Goal: Task Accomplishment & Management: Manage account settings

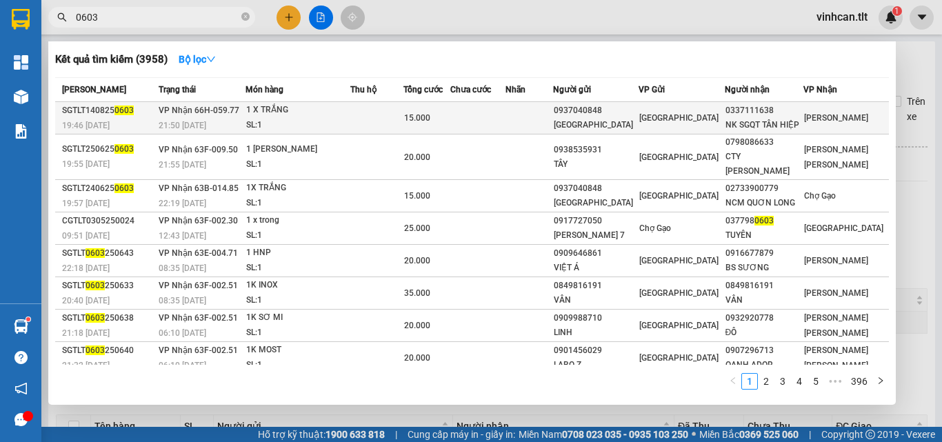
type input "0603"
click at [626, 110] on div "0937040848" at bounding box center [596, 110] width 84 height 14
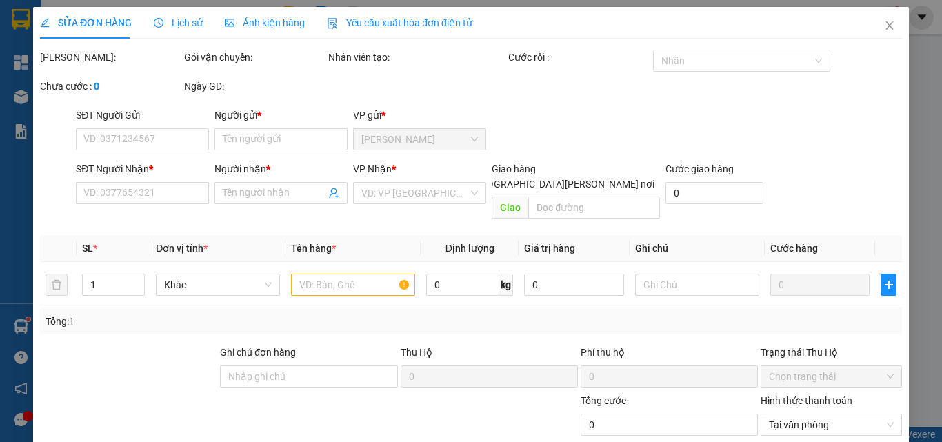
type input "0937040848"
type input "[GEOGRAPHIC_DATA]"
type input "0337111638"
type input "NK SGQT TÂN HIỆP"
type input "15.000"
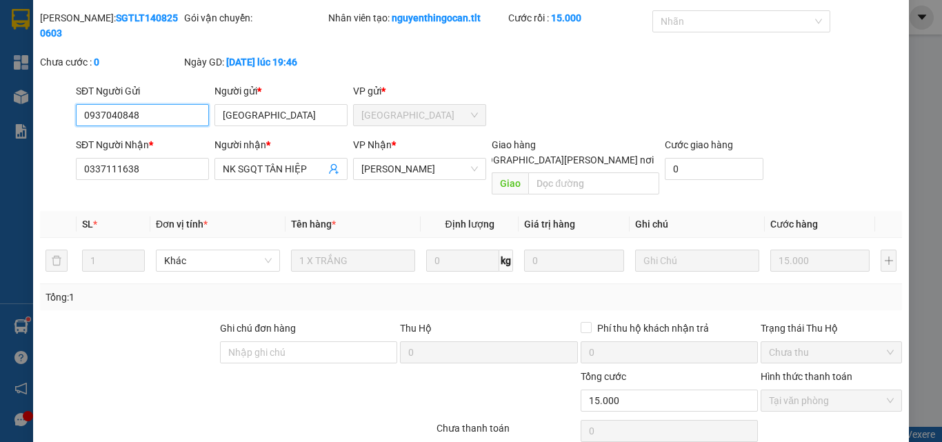
scroll to position [71, 0]
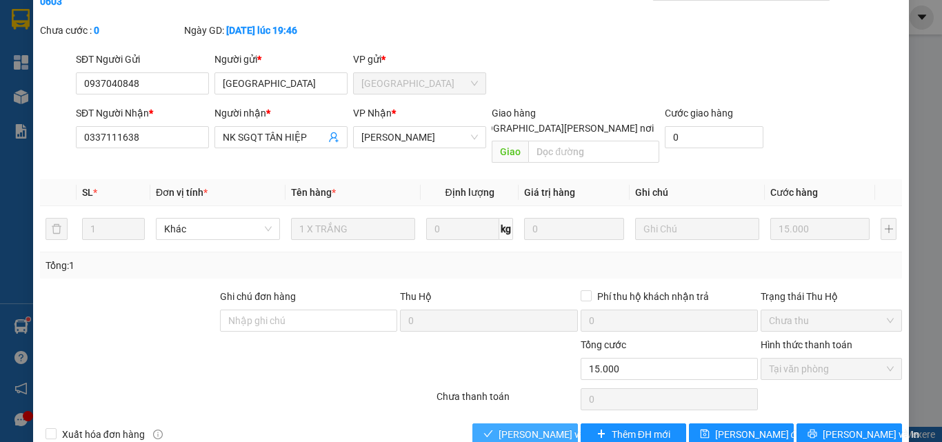
click at [541, 427] on span "[PERSON_NAME] và [PERSON_NAME] hàng" at bounding box center [592, 434] width 186 height 15
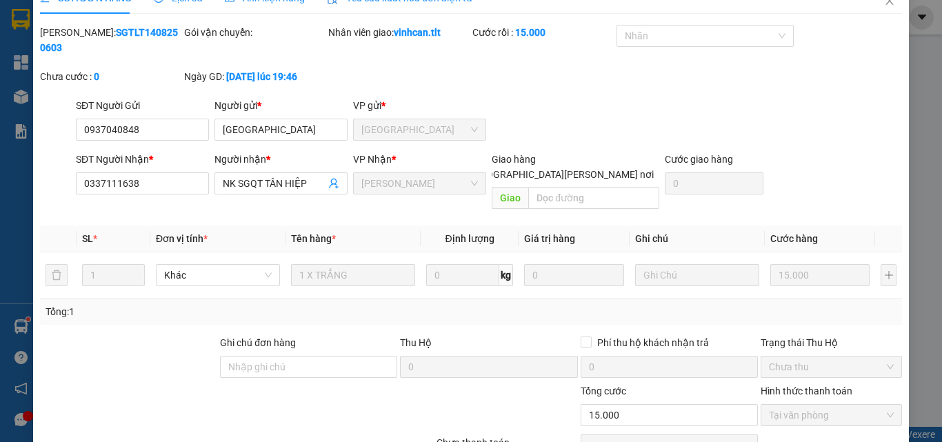
scroll to position [2, 0]
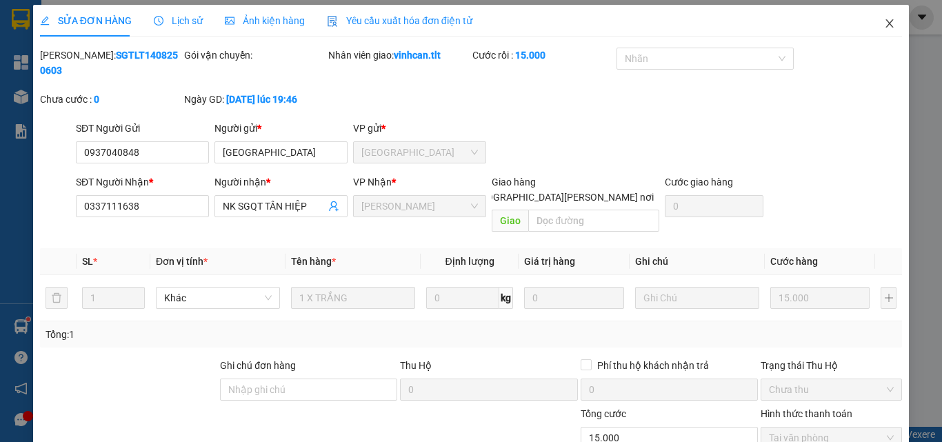
click at [884, 19] on icon "close" at bounding box center [889, 23] width 11 height 11
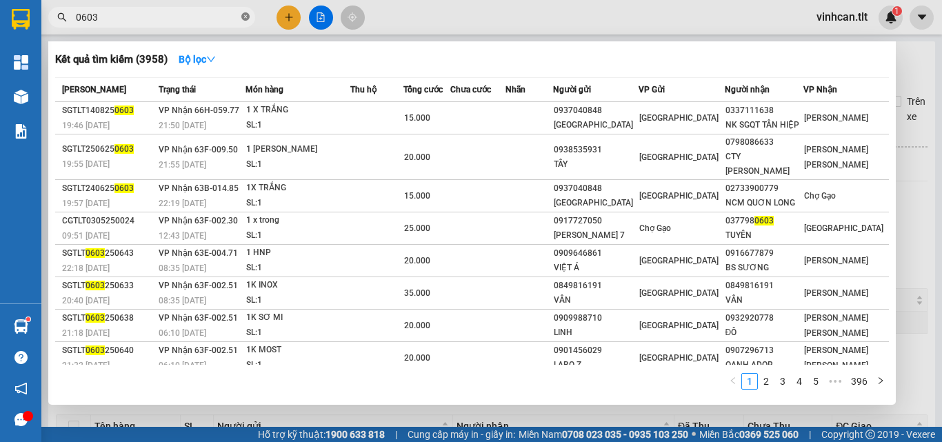
click at [246, 13] on icon "close-circle" at bounding box center [245, 16] width 8 height 8
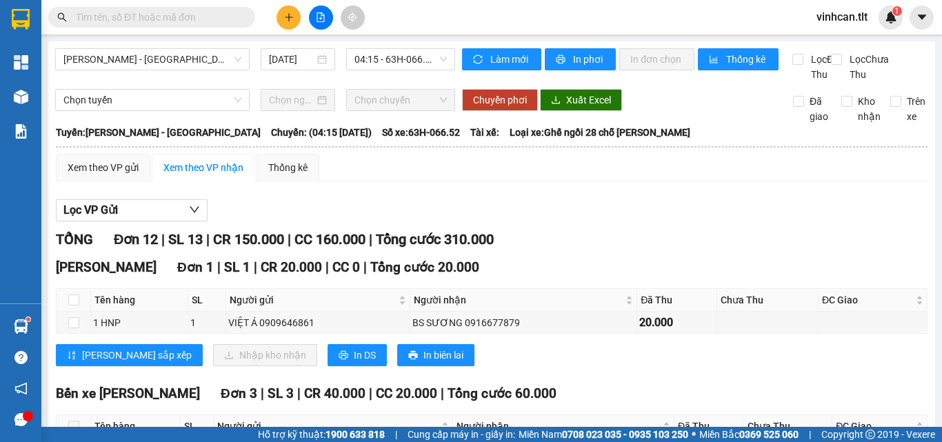
click at [217, 17] on input "text" at bounding box center [157, 17] width 163 height 15
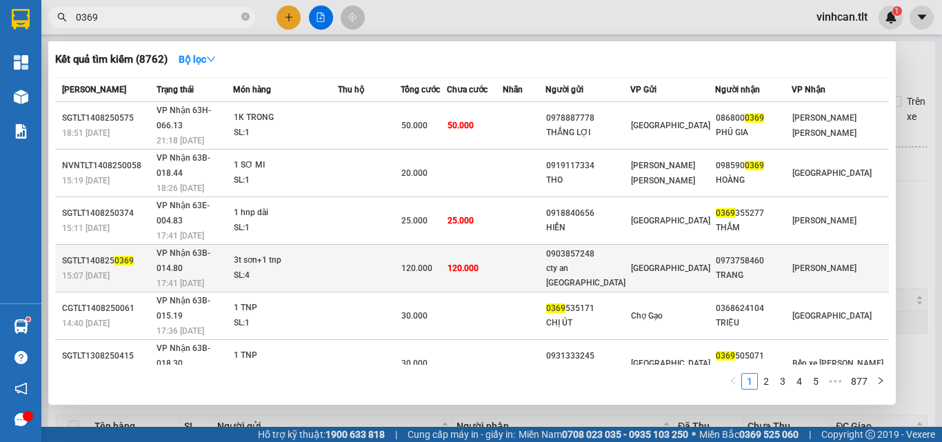
type input "0369"
click at [618, 247] on div "0903857248" at bounding box center [587, 254] width 83 height 14
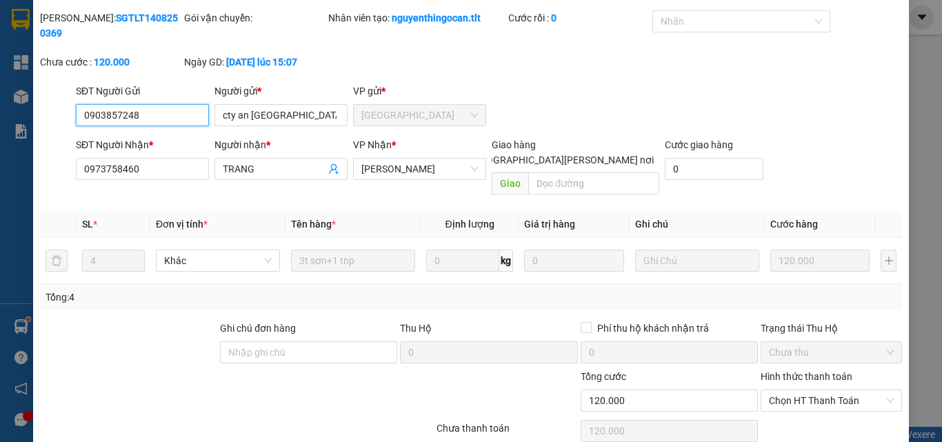
scroll to position [70, 0]
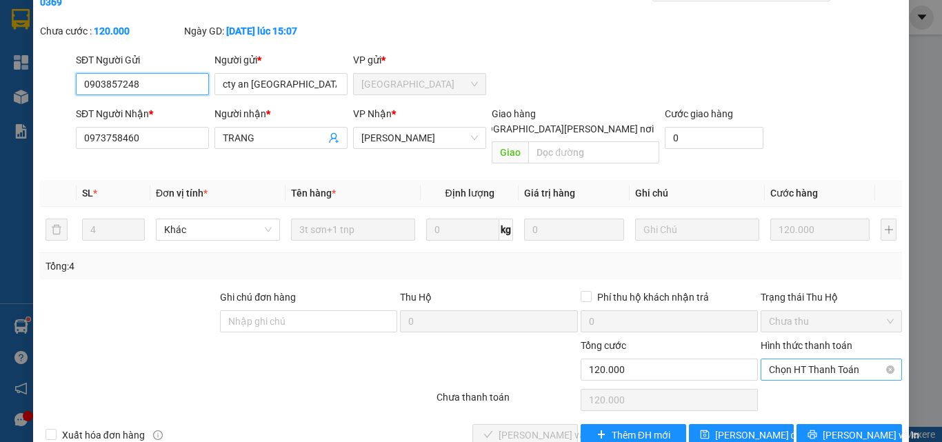
click at [806, 359] on span "Chọn HT Thanh Toán" at bounding box center [831, 369] width 125 height 21
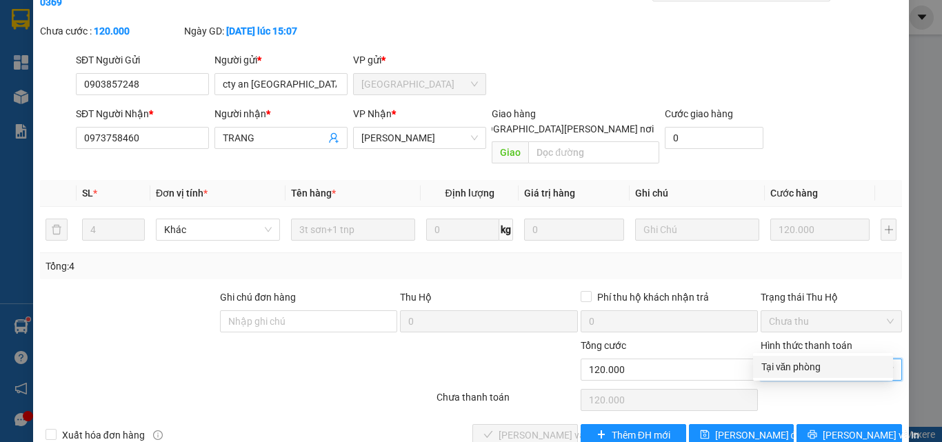
click at [799, 365] on div "Tại văn phòng" at bounding box center [823, 366] width 123 height 15
type input "0"
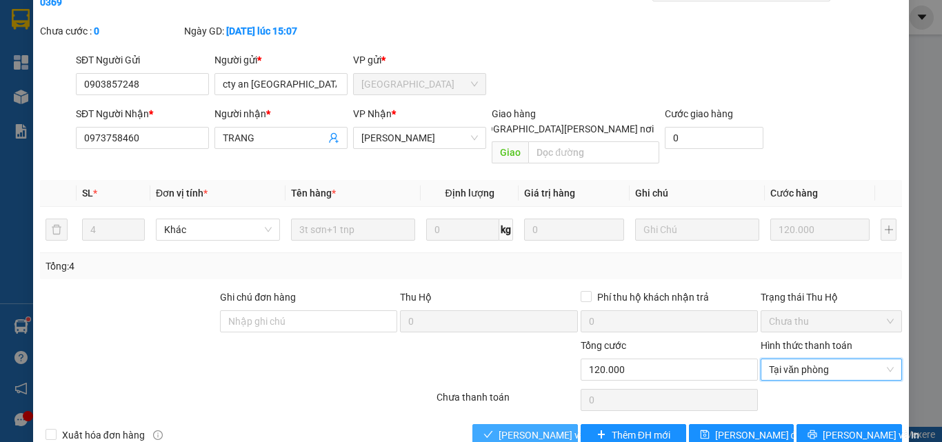
click at [511, 428] on span "[PERSON_NAME] và [PERSON_NAME] hàng" at bounding box center [592, 435] width 186 height 15
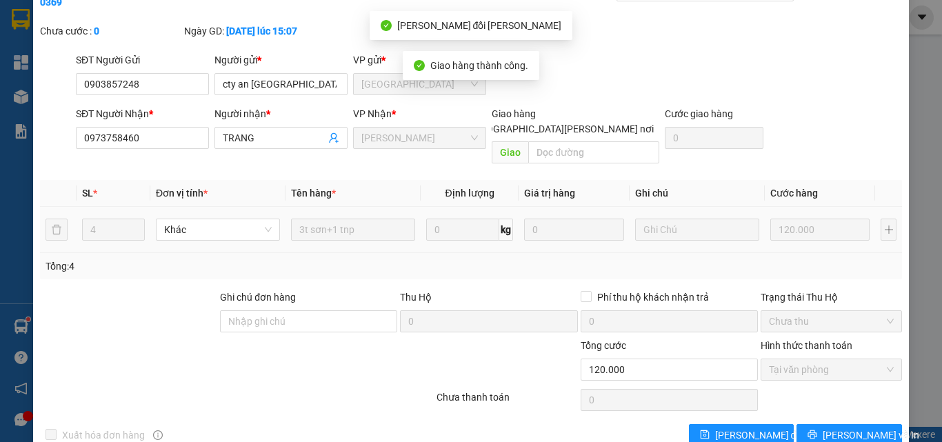
scroll to position [0, 0]
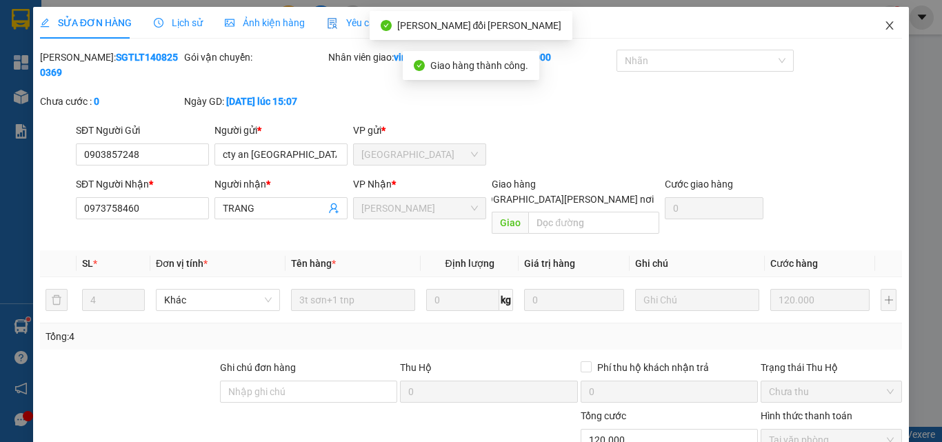
click at [884, 24] on icon "close" at bounding box center [889, 25] width 11 height 11
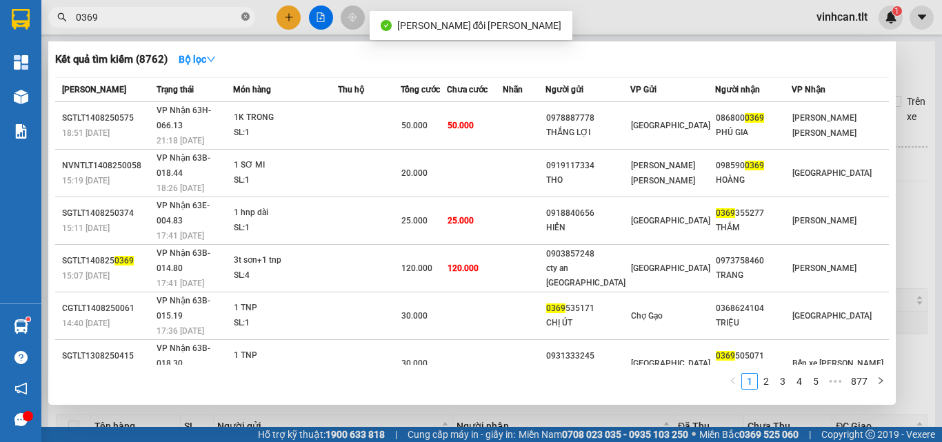
click at [248, 15] on icon "close-circle" at bounding box center [245, 16] width 8 height 8
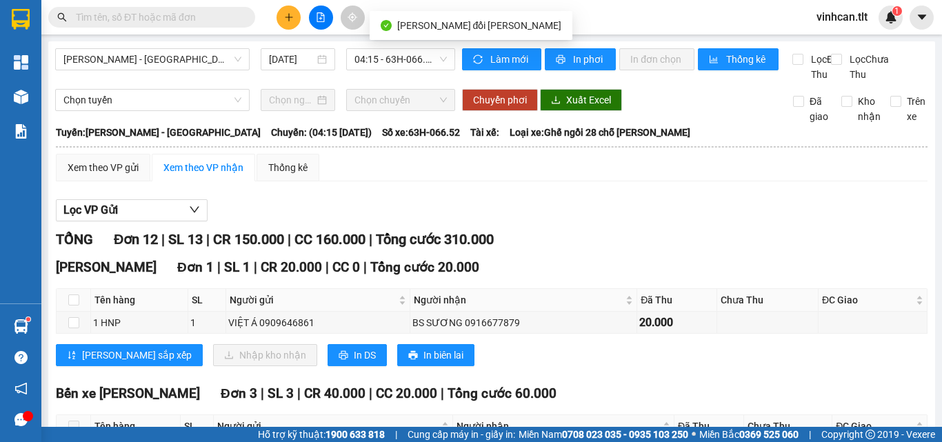
click at [219, 18] on input "text" at bounding box center [157, 17] width 163 height 15
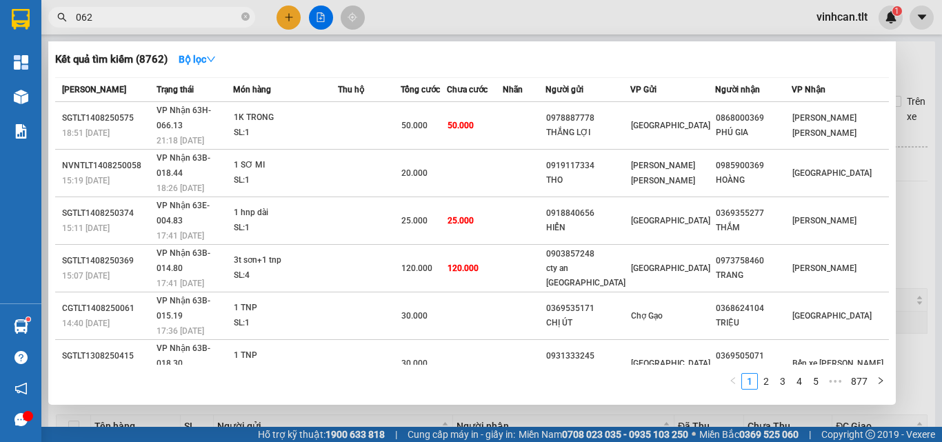
type input "0623"
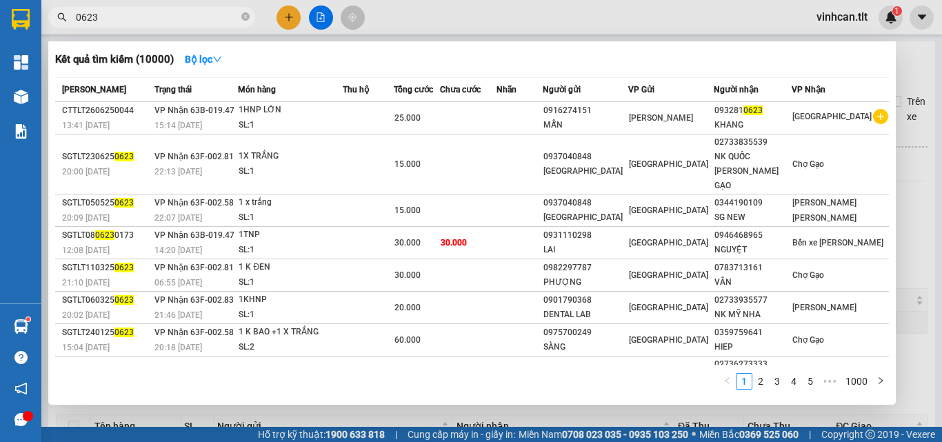
drag, startPoint x: 246, startPoint y: 16, endPoint x: 159, endPoint y: 19, distance: 87.0
click at [245, 16] on icon "close-circle" at bounding box center [245, 16] width 8 height 8
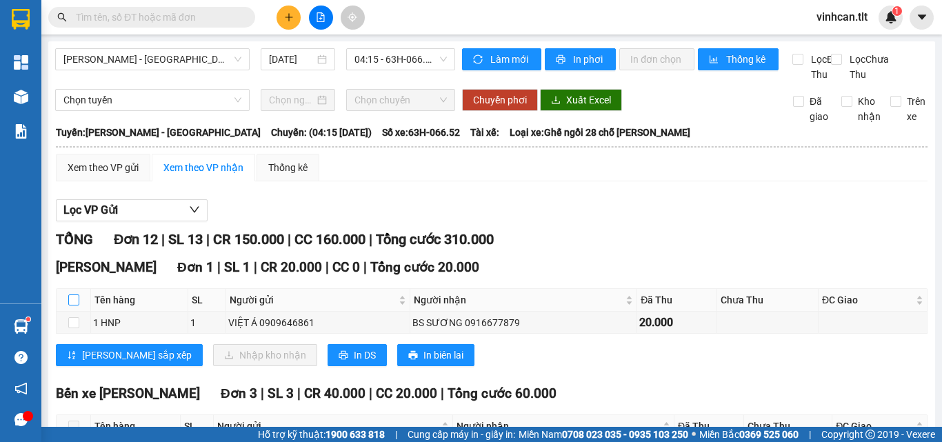
click at [70, 306] on input "checkbox" at bounding box center [73, 300] width 11 height 11
checkbox input "true"
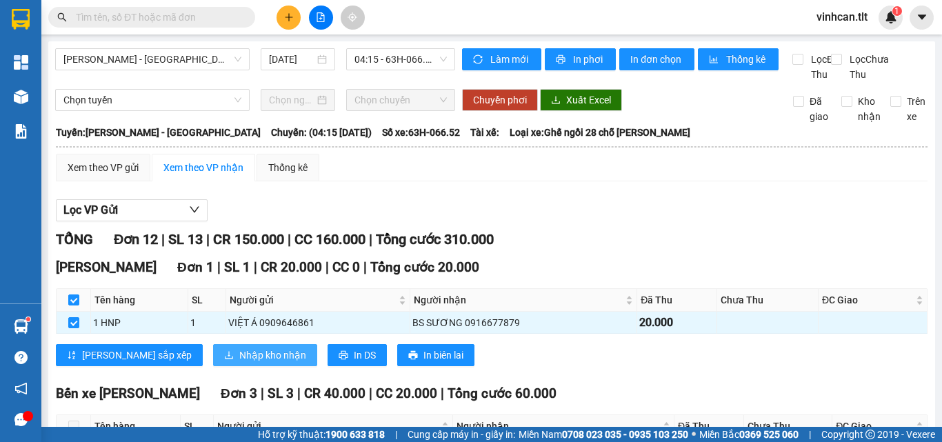
click at [239, 363] on span "Nhập kho nhận" at bounding box center [272, 355] width 67 height 15
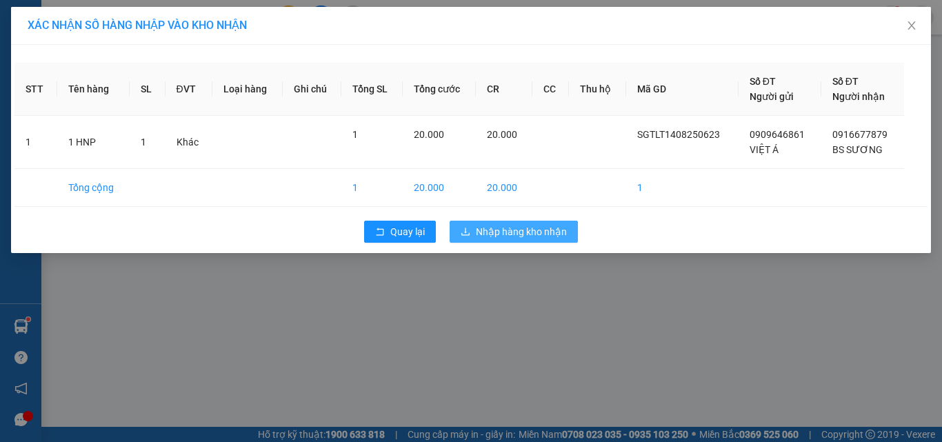
click at [546, 234] on span "Nhập hàng kho nhận" at bounding box center [521, 231] width 91 height 15
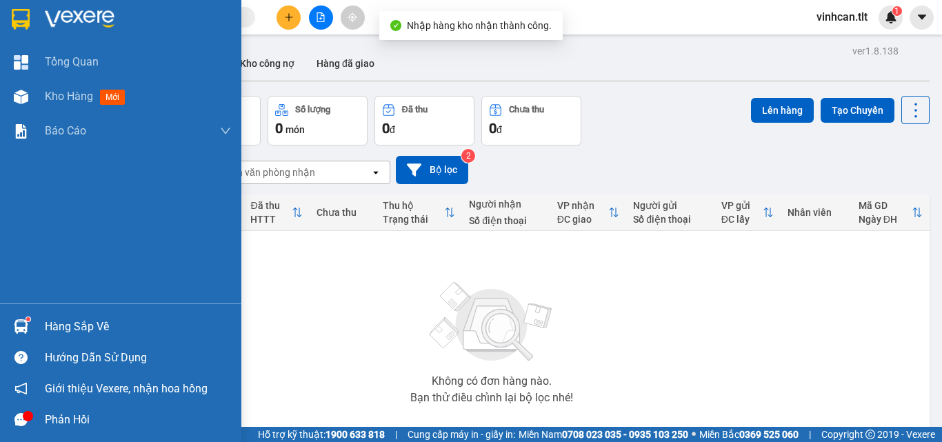
drag, startPoint x: 30, startPoint y: 308, endPoint x: 83, endPoint y: 325, distance: 55.2
click at [58, 323] on div "Hàng sắp về" at bounding box center [138, 327] width 186 height 21
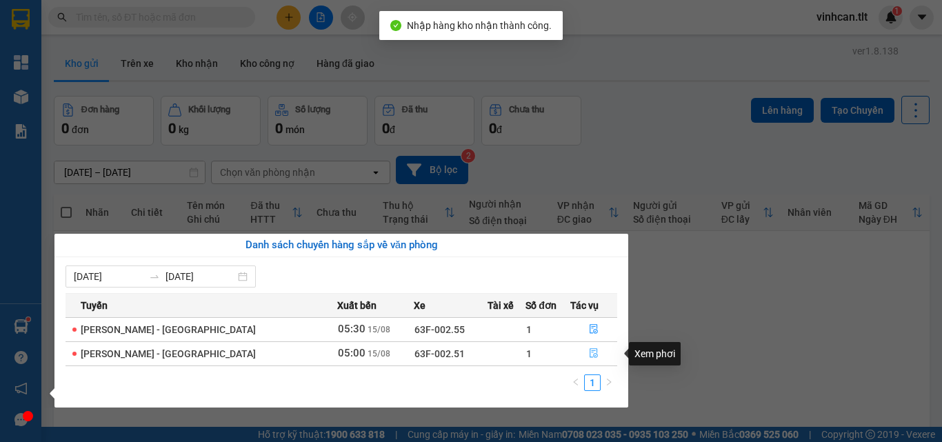
click at [589, 348] on icon "file-done" at bounding box center [594, 353] width 10 height 10
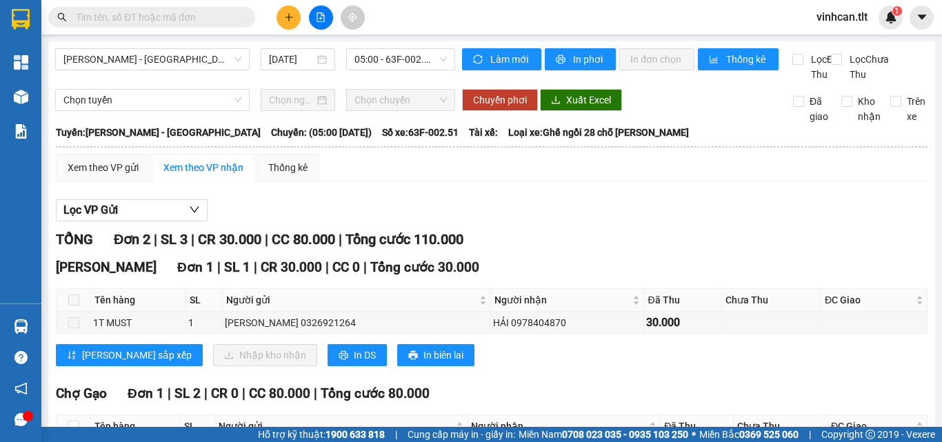
click at [77, 306] on span at bounding box center [73, 300] width 11 height 11
click at [146, 19] on input "text" at bounding box center [157, 17] width 163 height 15
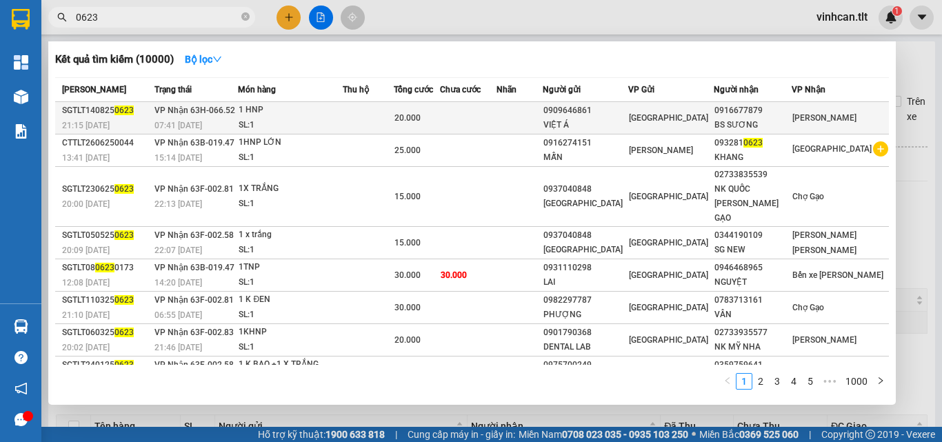
type input "0623"
click at [611, 111] on div "0909646861" at bounding box center [586, 110] width 84 height 14
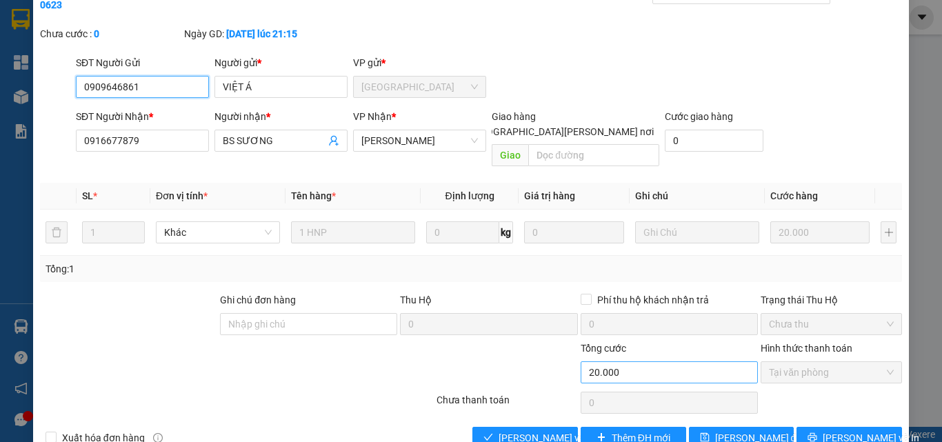
scroll to position [71, 0]
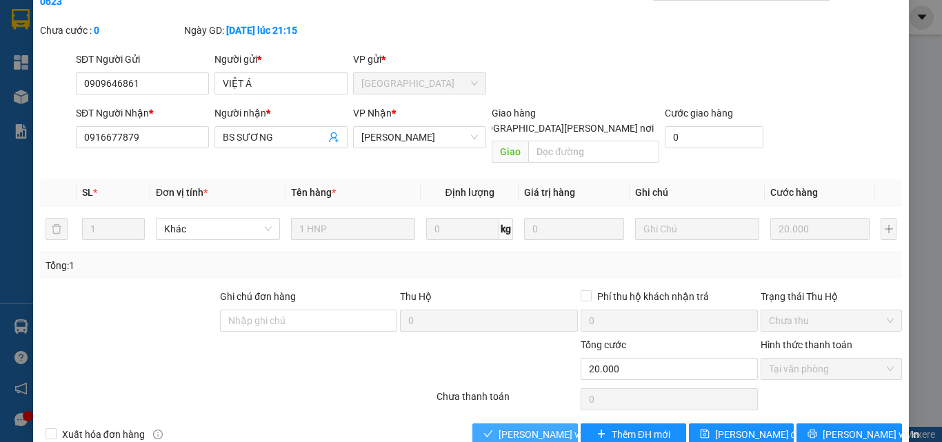
click at [542, 427] on span "[PERSON_NAME] và [PERSON_NAME] hàng" at bounding box center [592, 434] width 186 height 15
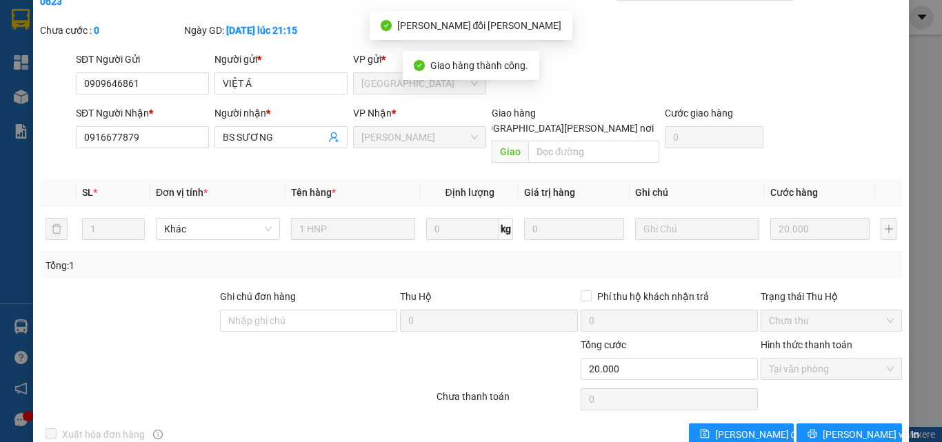
scroll to position [0, 0]
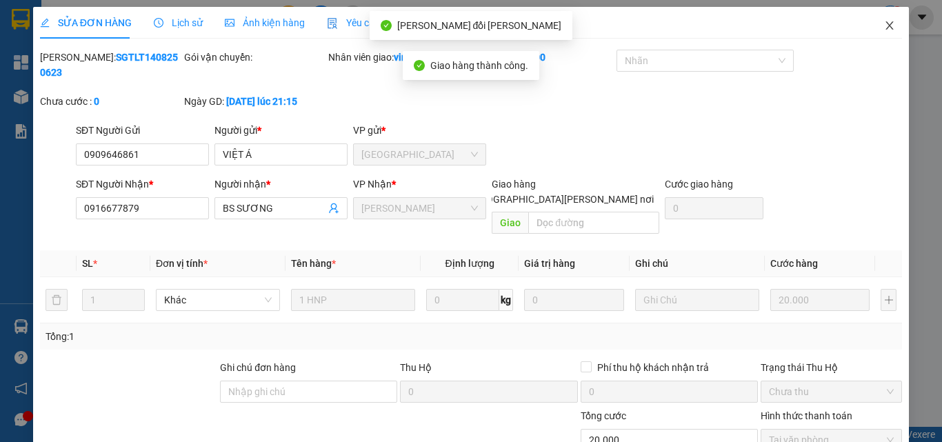
click at [879, 21] on span "Close" at bounding box center [889, 26] width 39 height 39
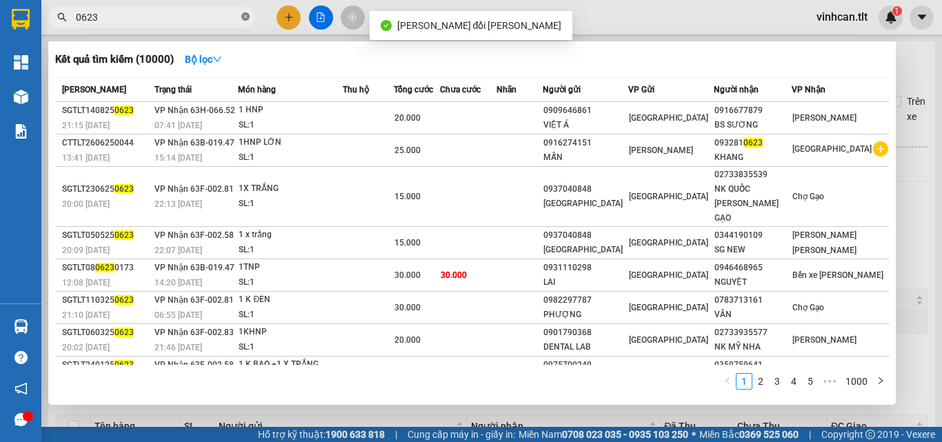
click at [246, 16] on icon "close-circle" at bounding box center [245, 16] width 8 height 8
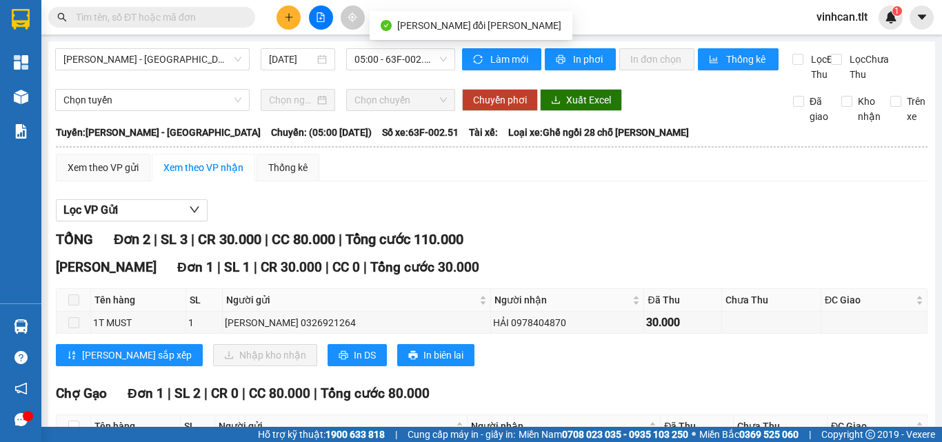
click at [230, 19] on input "text" at bounding box center [157, 17] width 163 height 15
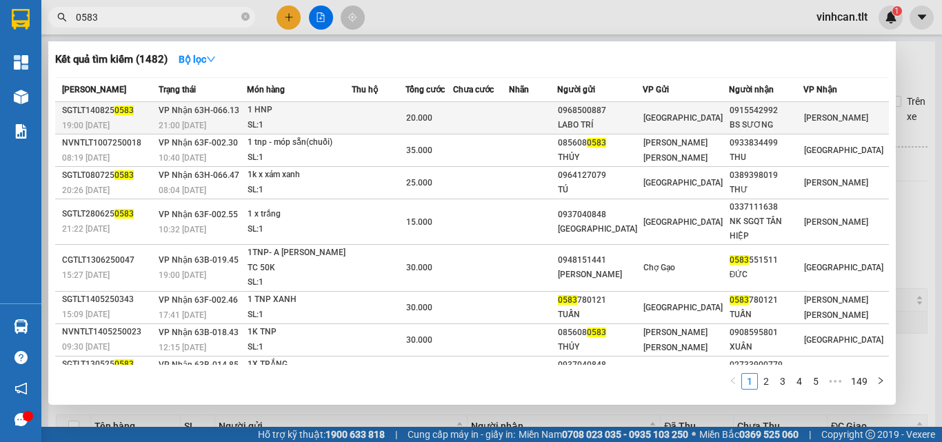
type input "0583"
click at [611, 112] on div "0968500887" at bounding box center [600, 110] width 84 height 14
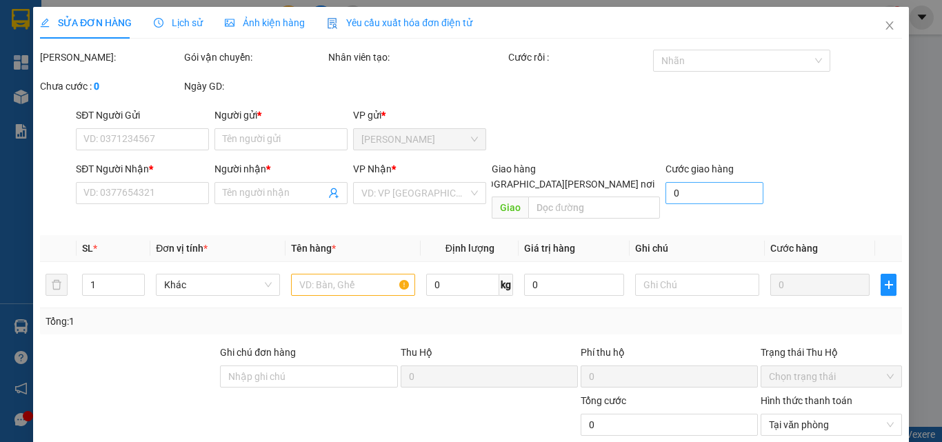
type input "0968500887"
type input "LABO TRÍ"
type input "0915542992"
type input "BS SƯƠNG"
type input "20.000"
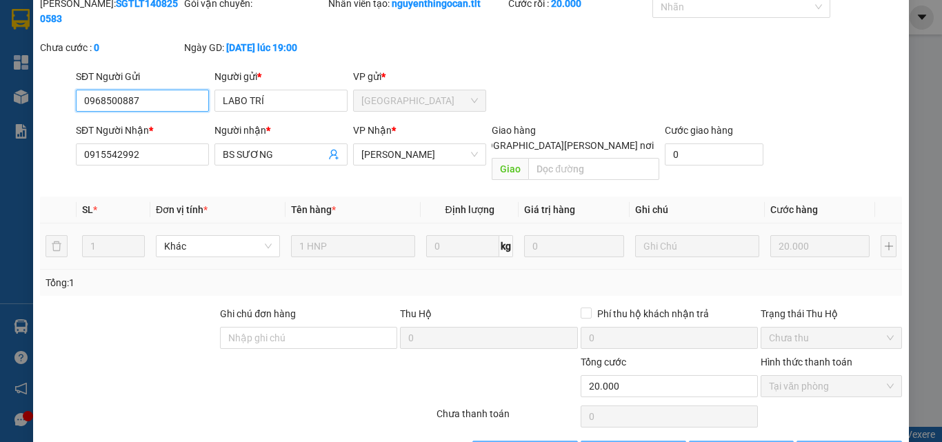
scroll to position [71, 0]
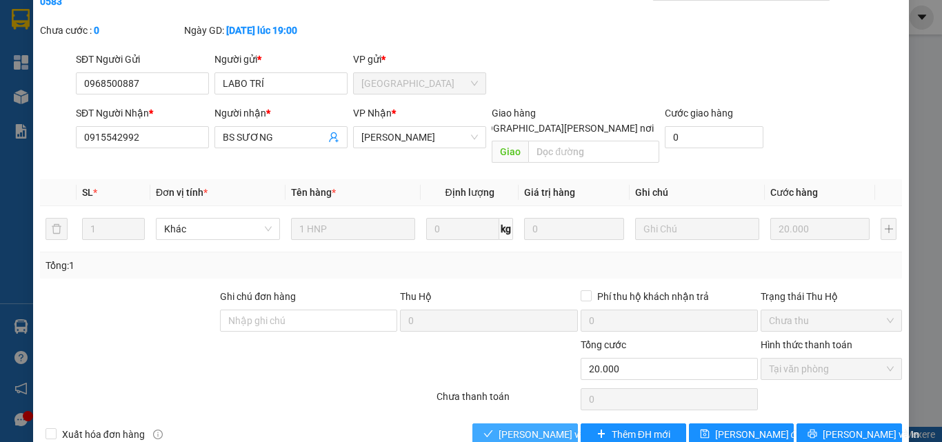
click at [557, 427] on span "[PERSON_NAME] và [PERSON_NAME] hàng" at bounding box center [592, 434] width 186 height 15
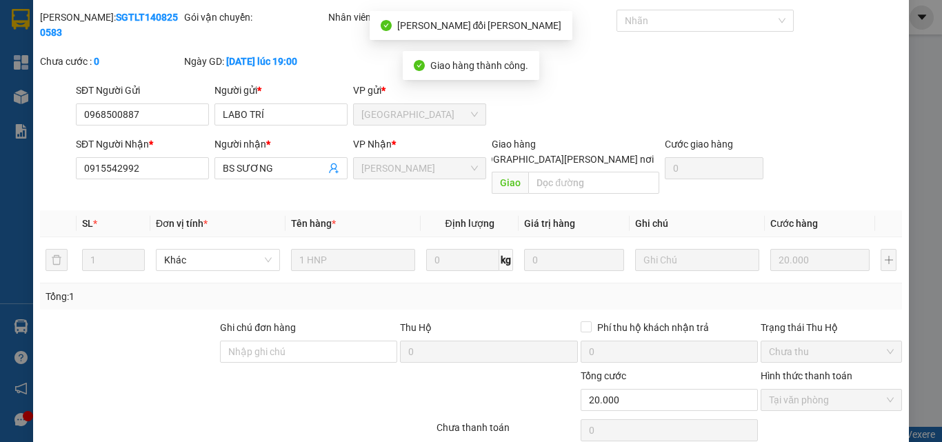
scroll to position [0, 0]
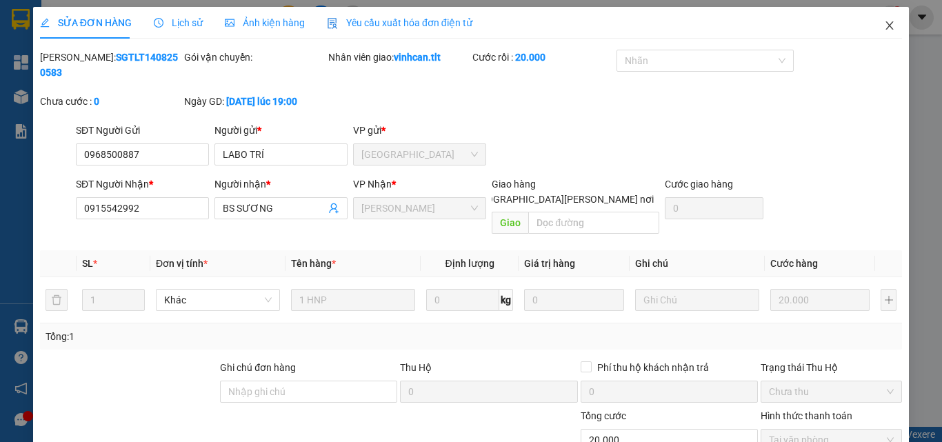
click at [884, 25] on icon "close" at bounding box center [889, 25] width 11 height 11
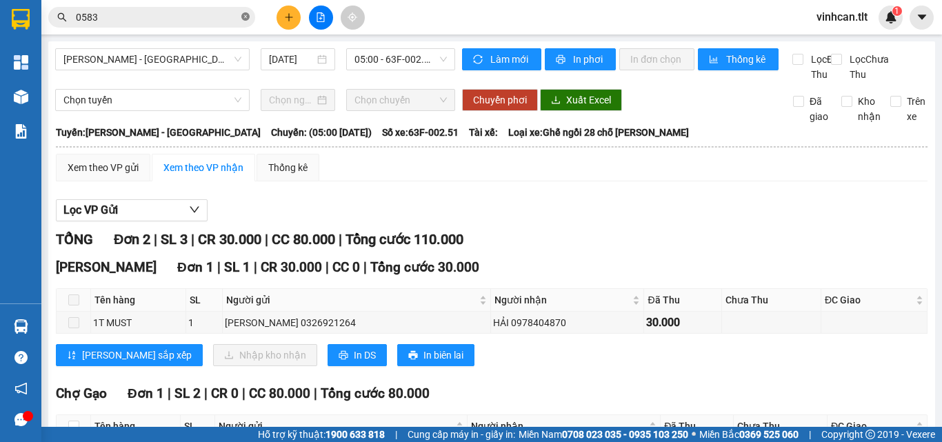
click at [243, 17] on icon "close-circle" at bounding box center [245, 16] width 8 height 8
click at [202, 17] on input "text" at bounding box center [157, 17] width 163 height 15
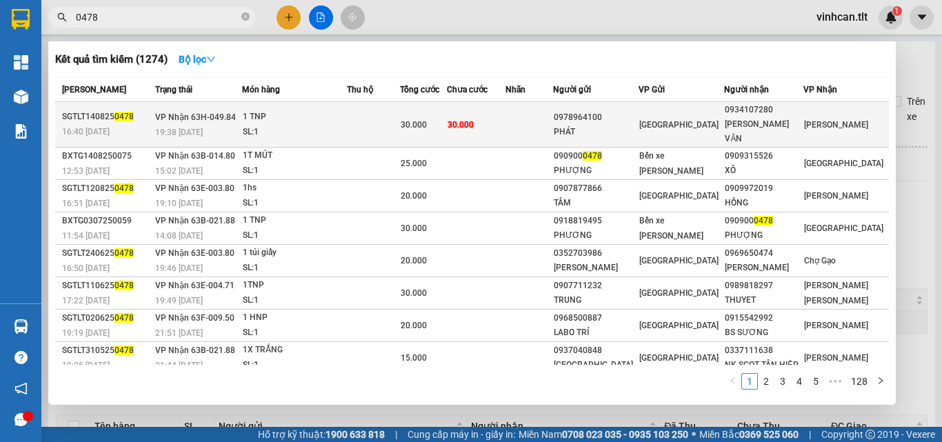
type input "0478"
click at [617, 111] on div "0978964100" at bounding box center [596, 117] width 84 height 14
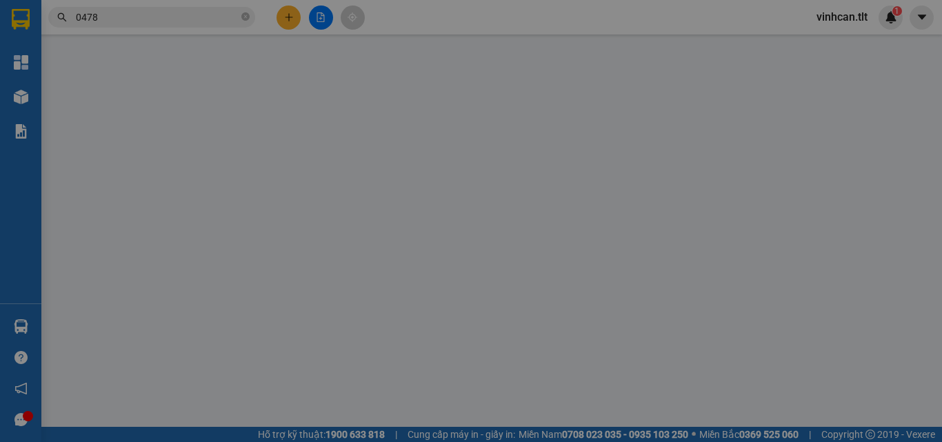
type input "0978964100"
type input "PHÁT"
type input "0934107280"
type input "[PERSON_NAME] VĂN"
type input "30.000"
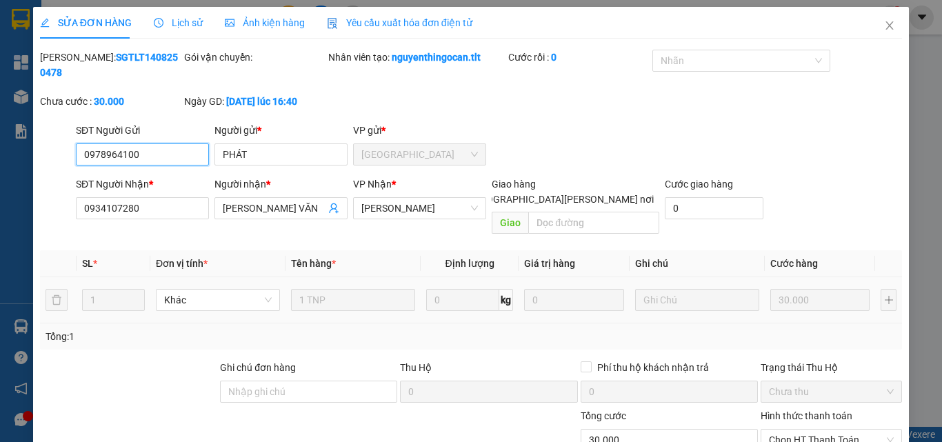
scroll to position [61, 0]
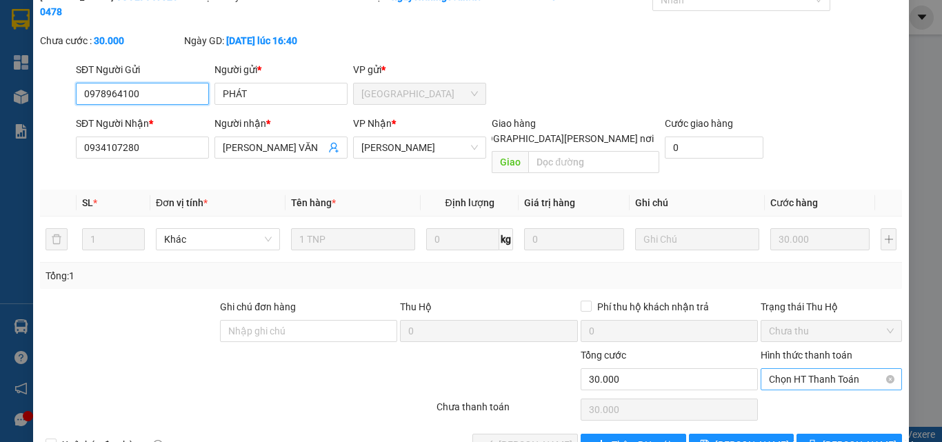
click at [819, 369] on span "Chọn HT Thanh Toán" at bounding box center [831, 379] width 125 height 21
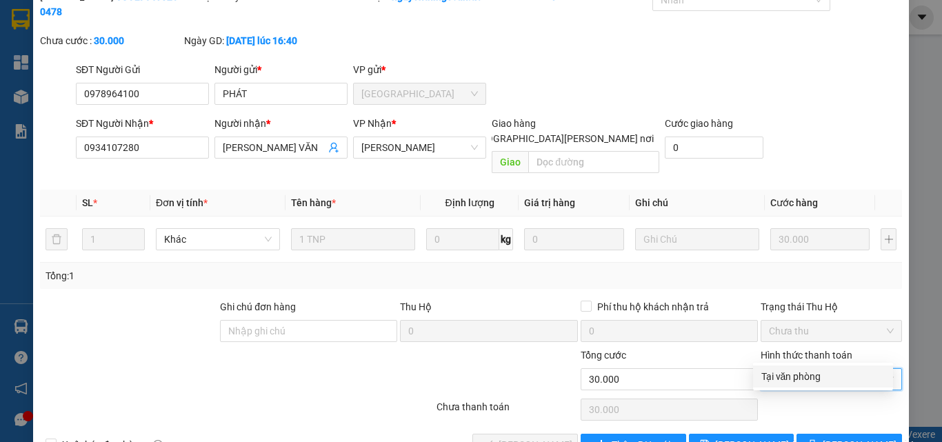
drag, startPoint x: 796, startPoint y: 377, endPoint x: 695, endPoint y: 378, distance: 101.4
click at [777, 378] on div "Tại văn phòng" at bounding box center [823, 376] width 123 height 15
type input "0"
click at [546, 437] on span "[PERSON_NAME] và [PERSON_NAME] hàng" at bounding box center [592, 444] width 186 height 15
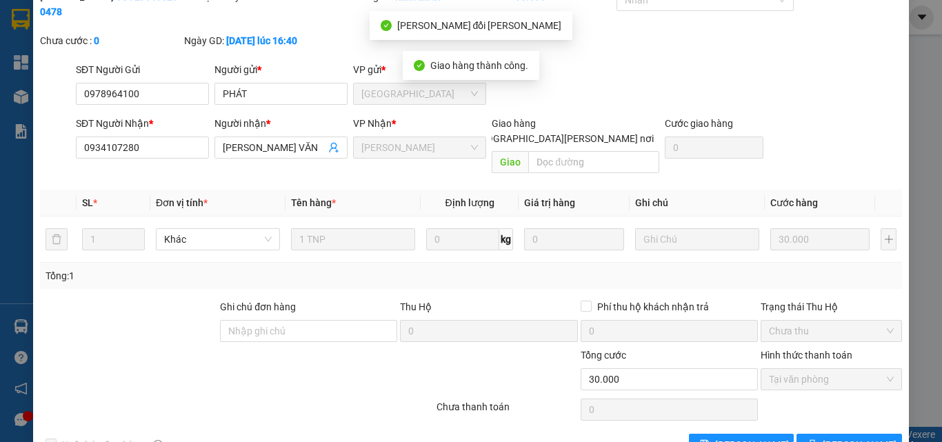
scroll to position [0, 0]
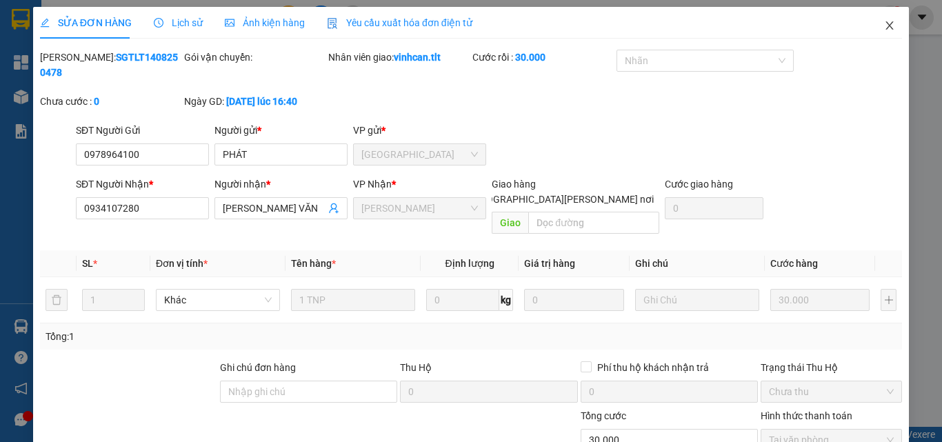
drag, startPoint x: 882, startPoint y: 23, endPoint x: 842, endPoint y: 21, distance: 40.0
click at [884, 23] on icon "close" at bounding box center [889, 25] width 11 height 11
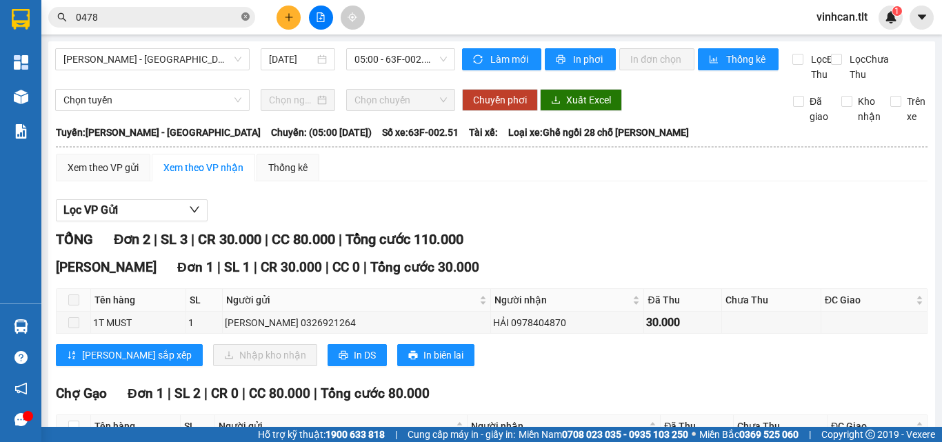
click at [246, 16] on icon "close-circle" at bounding box center [245, 16] width 8 height 8
click at [223, 17] on input "text" at bounding box center [157, 17] width 163 height 15
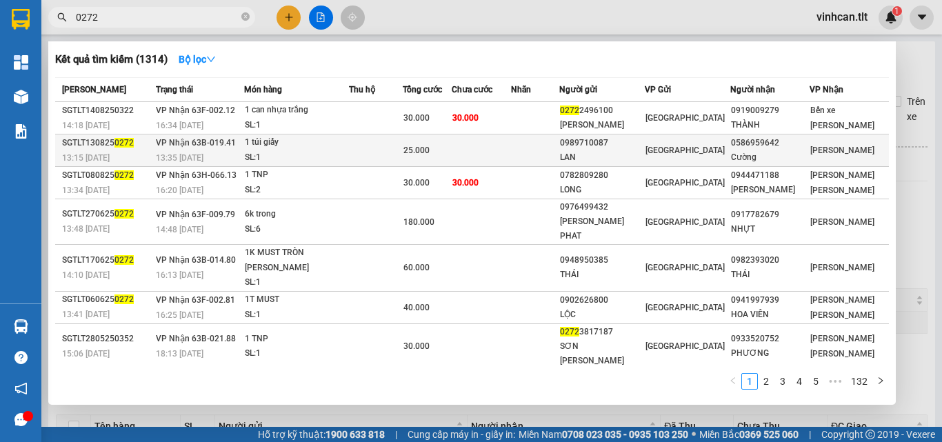
type input "0272"
click at [632, 142] on div "0989710087" at bounding box center [602, 143] width 84 height 14
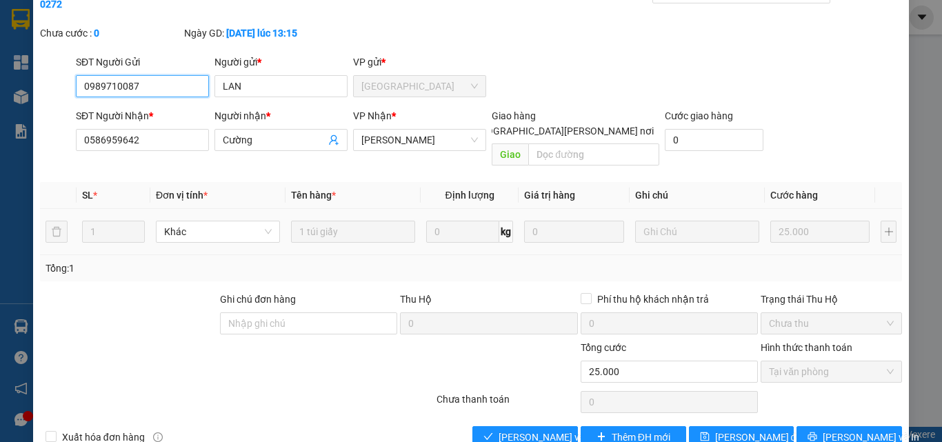
scroll to position [71, 0]
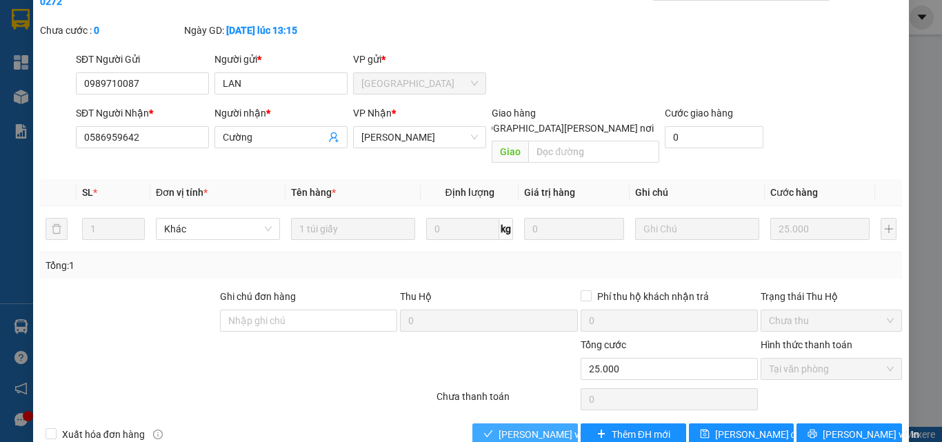
click at [535, 427] on span "[PERSON_NAME] và [PERSON_NAME] hàng" at bounding box center [592, 434] width 186 height 15
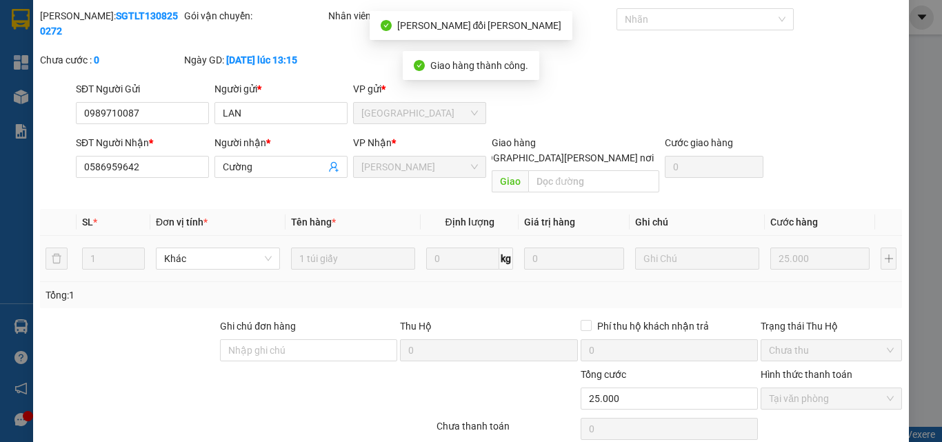
scroll to position [0, 0]
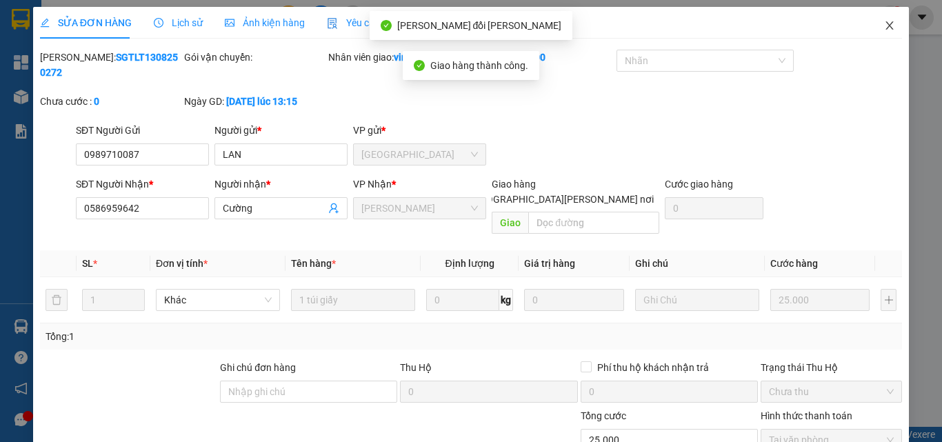
click at [884, 26] on icon "close" at bounding box center [889, 25] width 11 height 11
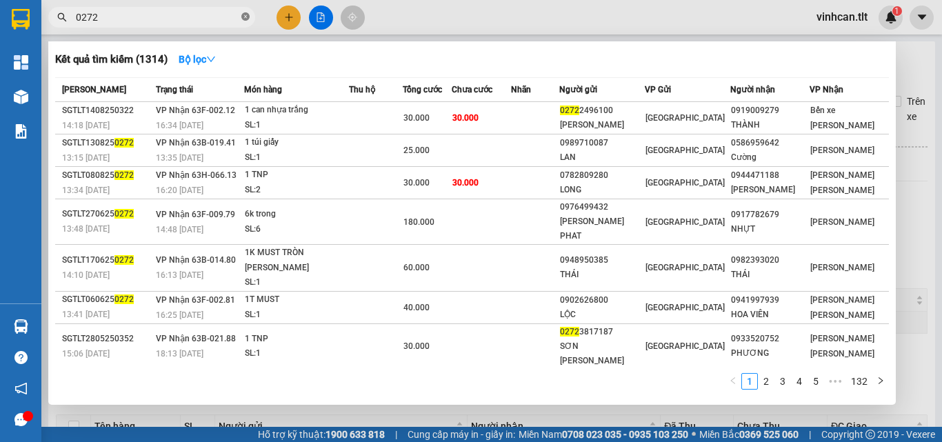
click at [245, 17] on icon "close-circle" at bounding box center [245, 16] width 8 height 8
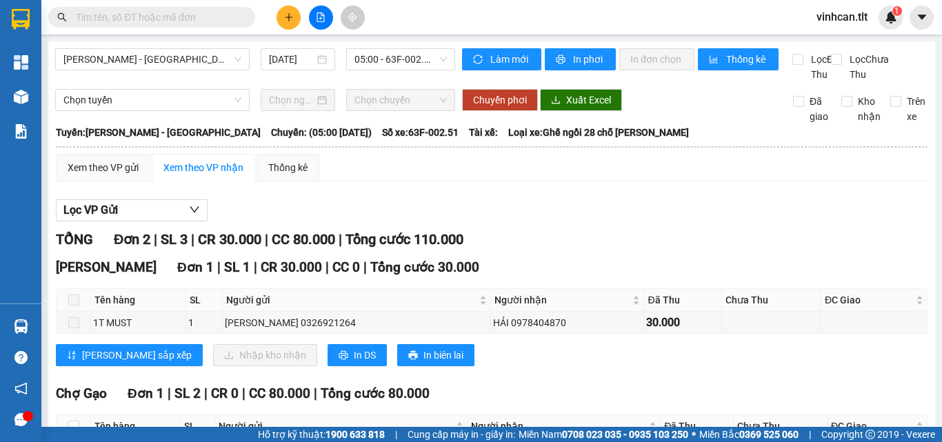
click at [211, 16] on input "text" at bounding box center [157, 17] width 163 height 15
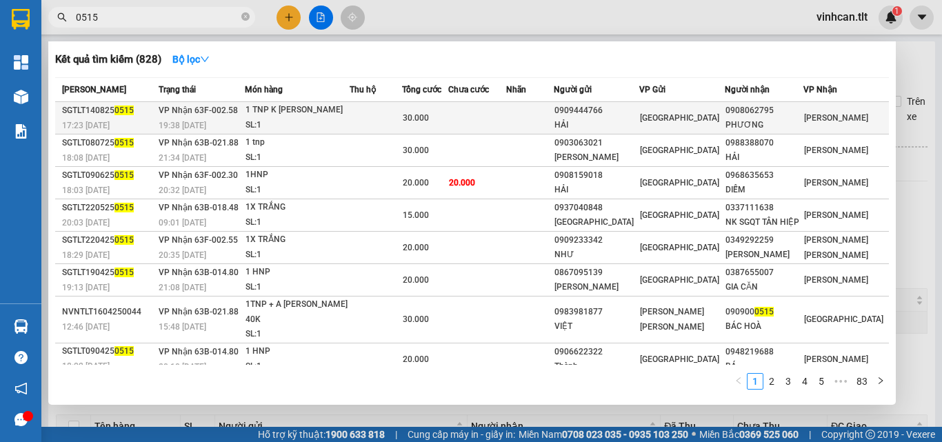
type input "0515"
click at [613, 108] on div "0909444766" at bounding box center [597, 110] width 84 height 14
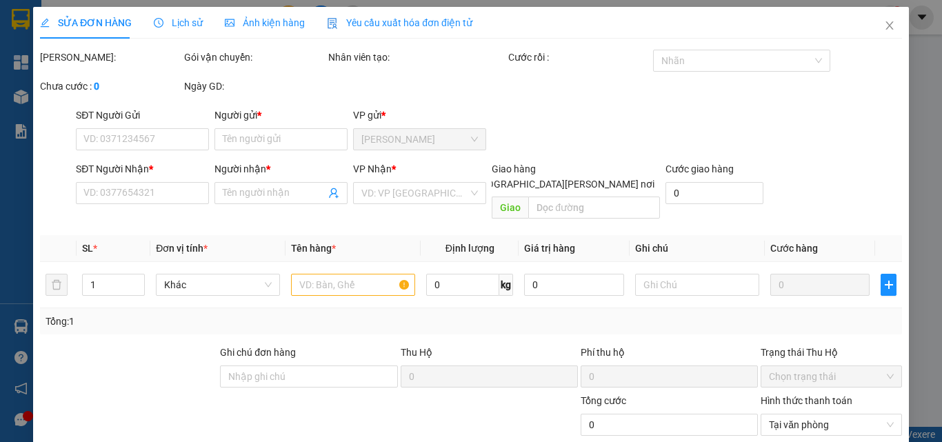
type input "0909444766"
type input "HẢI"
type input "0908062795"
type input "PHƯƠNG"
type input "30.000"
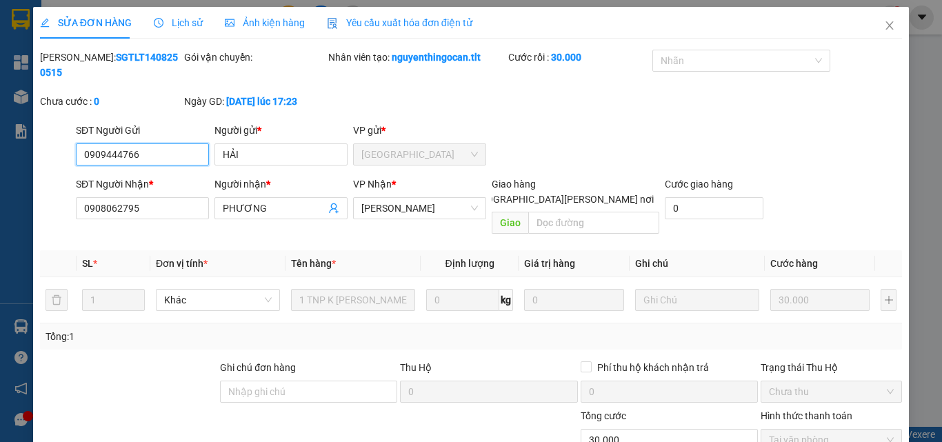
scroll to position [71, 0]
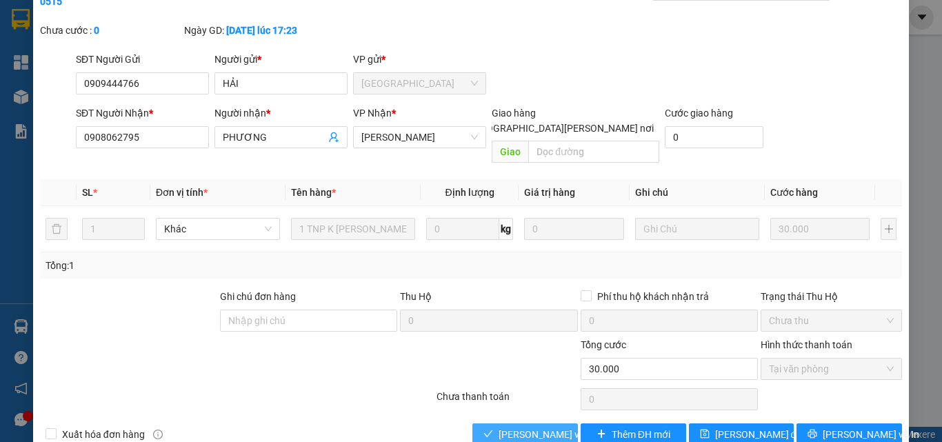
click at [546, 427] on span "[PERSON_NAME] và [PERSON_NAME] hàng" at bounding box center [592, 434] width 186 height 15
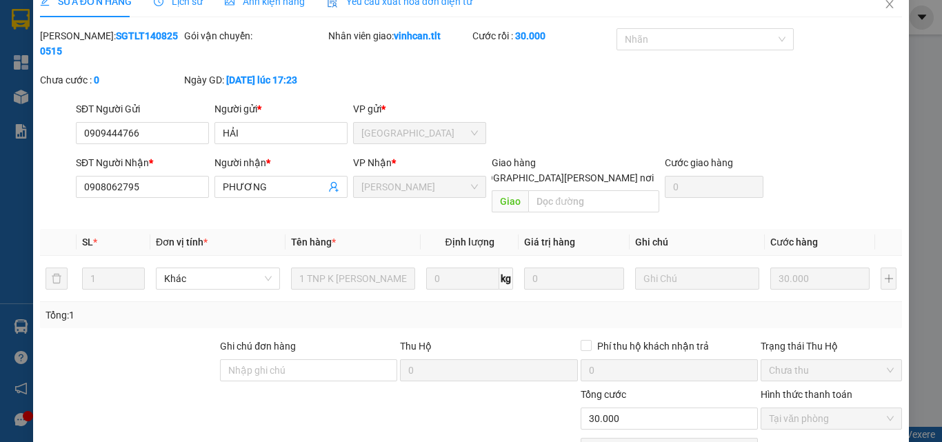
scroll to position [0, 0]
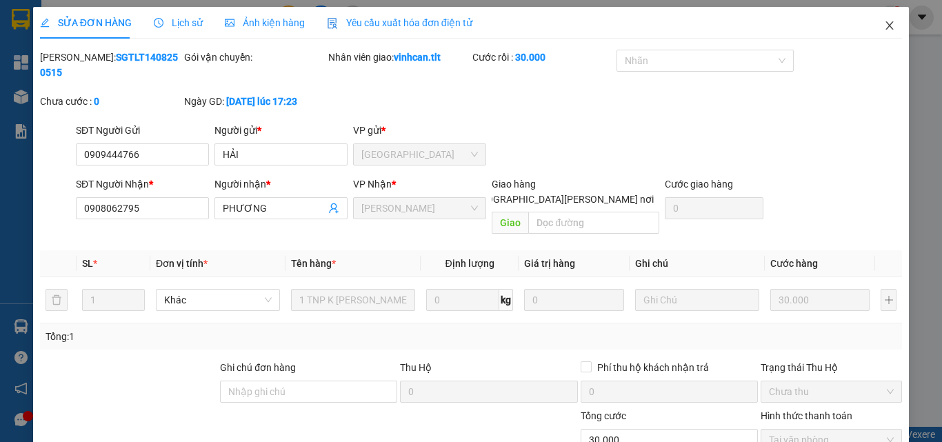
click at [887, 25] on span "Close" at bounding box center [889, 26] width 39 height 39
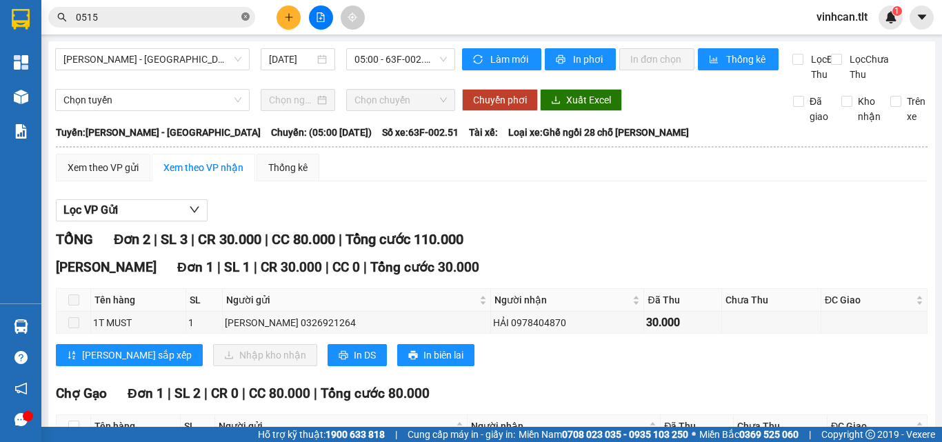
click at [245, 14] on icon "close-circle" at bounding box center [245, 16] width 8 height 8
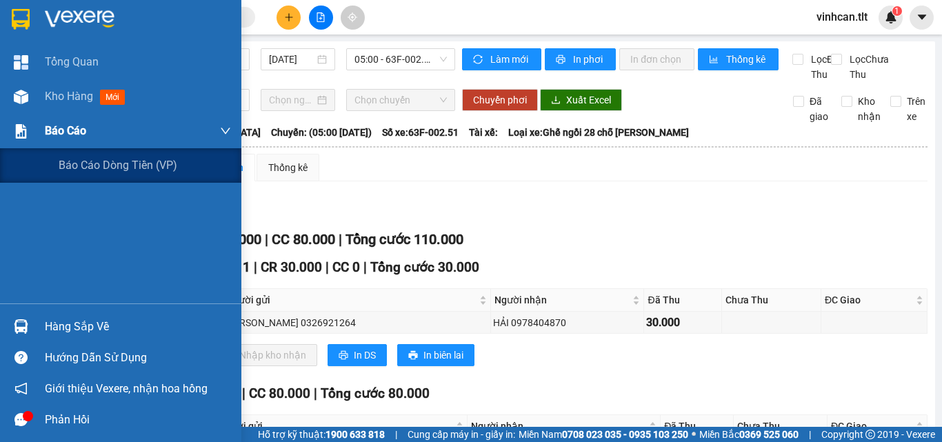
click at [50, 121] on div "Báo cáo" at bounding box center [138, 131] width 186 height 34
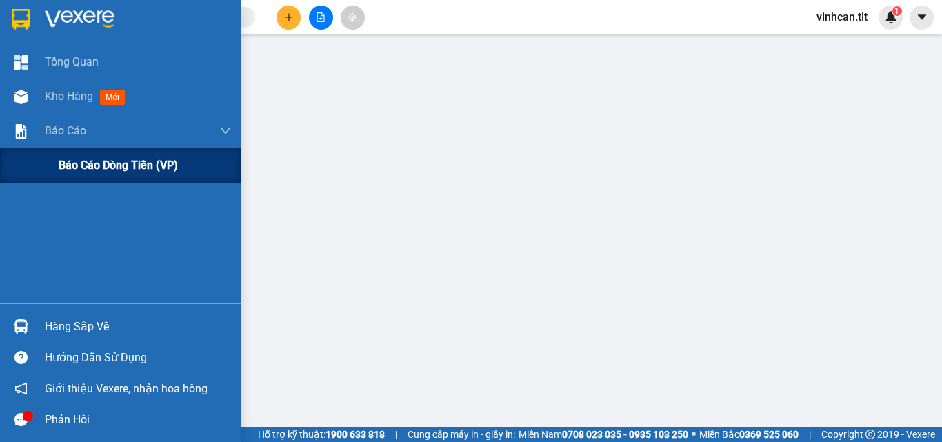
drag, startPoint x: 101, startPoint y: 156, endPoint x: 110, endPoint y: 159, distance: 8.7
click at [104, 157] on div "Báo cáo dòng tiền (VP)" at bounding box center [145, 165] width 172 height 34
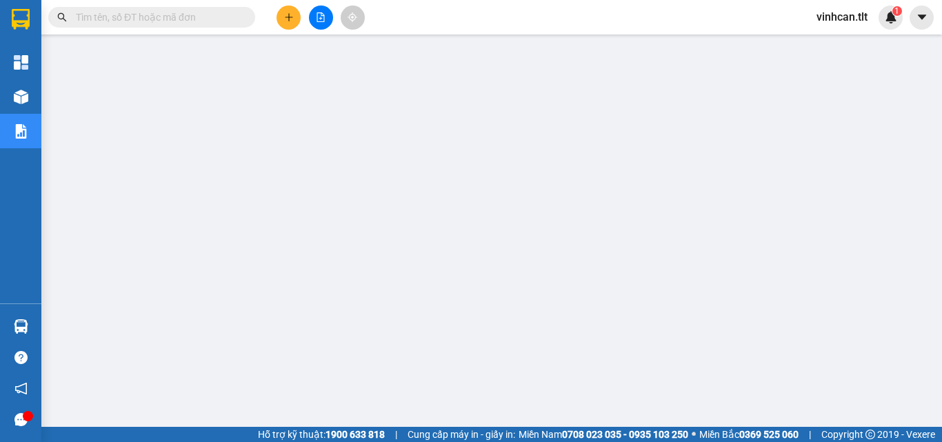
click at [198, 14] on input "text" at bounding box center [157, 17] width 163 height 15
click at [179, 22] on input "text" at bounding box center [157, 17] width 163 height 15
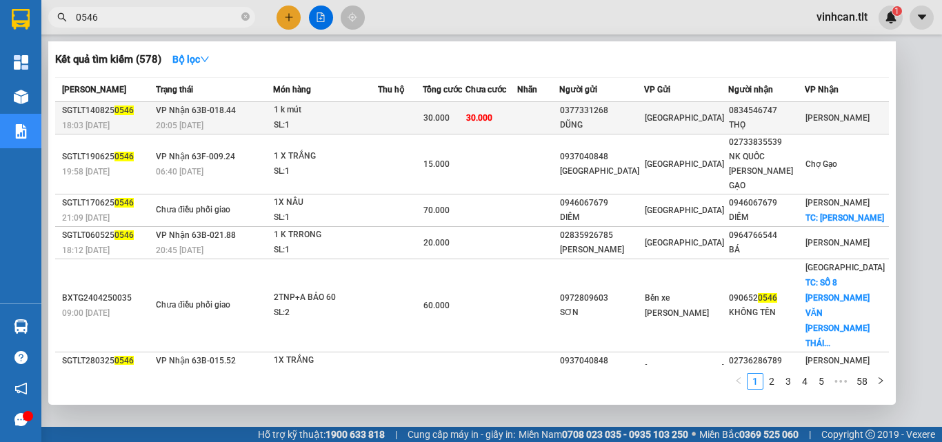
type input "0546"
click at [613, 111] on div "0377331268" at bounding box center [601, 110] width 83 height 14
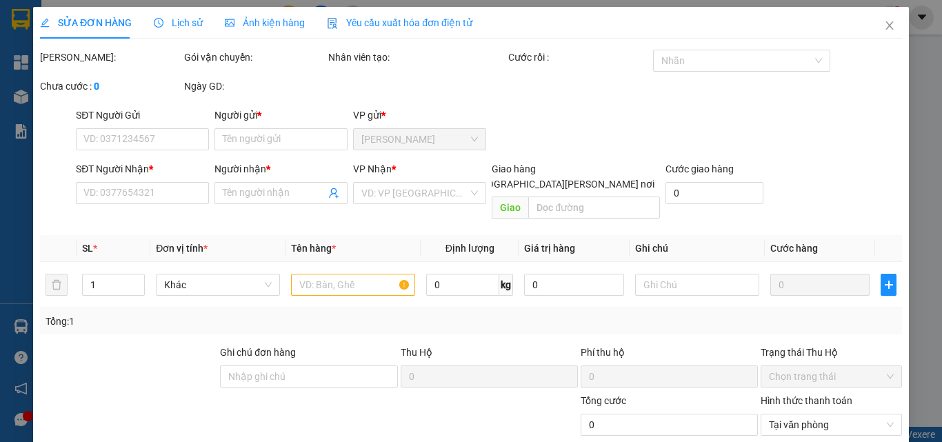
type input "0377331268"
type input "DŨNG"
type input "0834546747"
type input "THỌ"
type input "30.000"
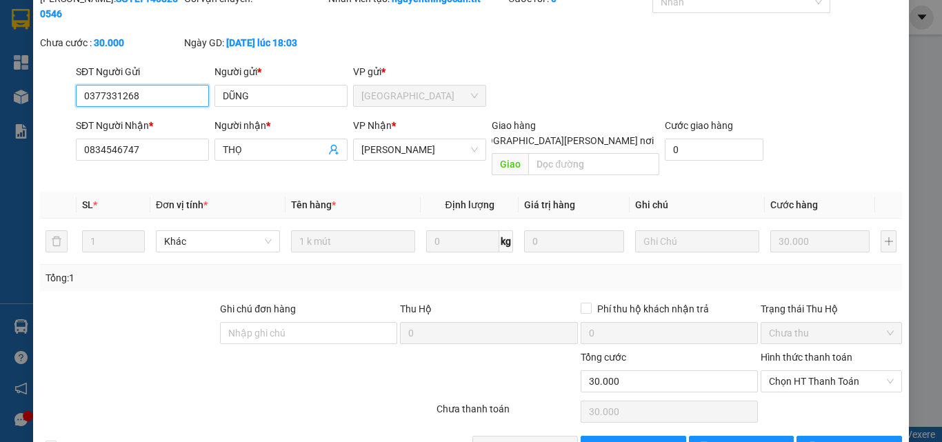
scroll to position [71, 0]
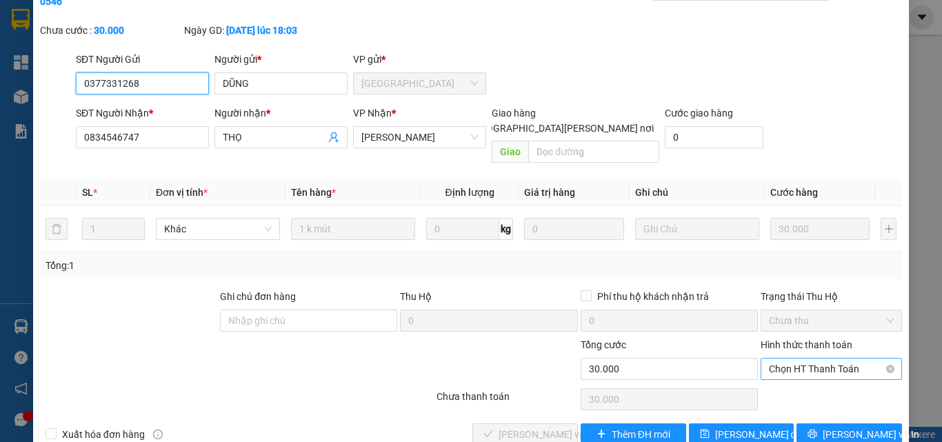
click at [815, 359] on span "Chọn HT Thanh Toán" at bounding box center [831, 369] width 125 height 21
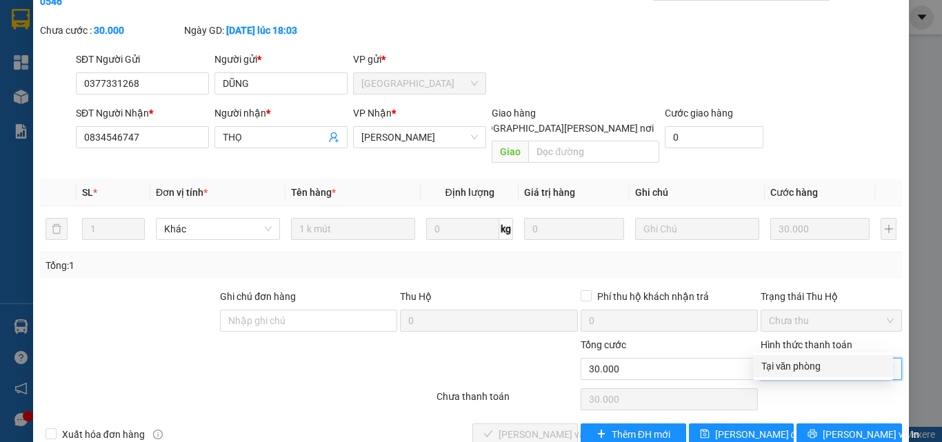
drag, startPoint x: 810, startPoint y: 365, endPoint x: 611, endPoint y: 390, distance: 201.0
click at [809, 366] on div "Tại văn phòng" at bounding box center [823, 366] width 123 height 15
type input "0"
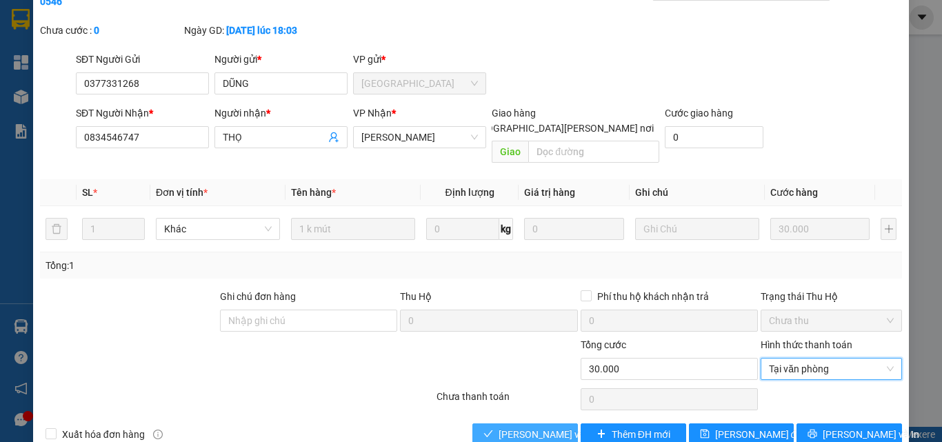
click at [524, 427] on span "[PERSON_NAME] và [PERSON_NAME] hàng" at bounding box center [592, 434] width 186 height 15
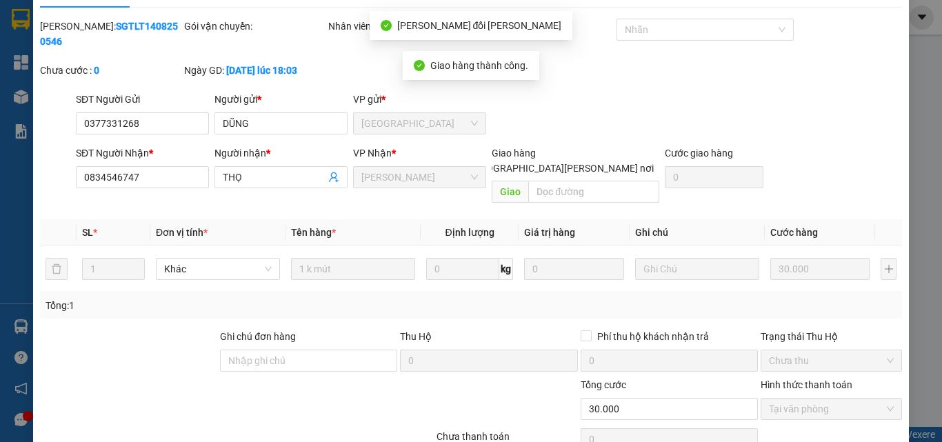
scroll to position [0, 0]
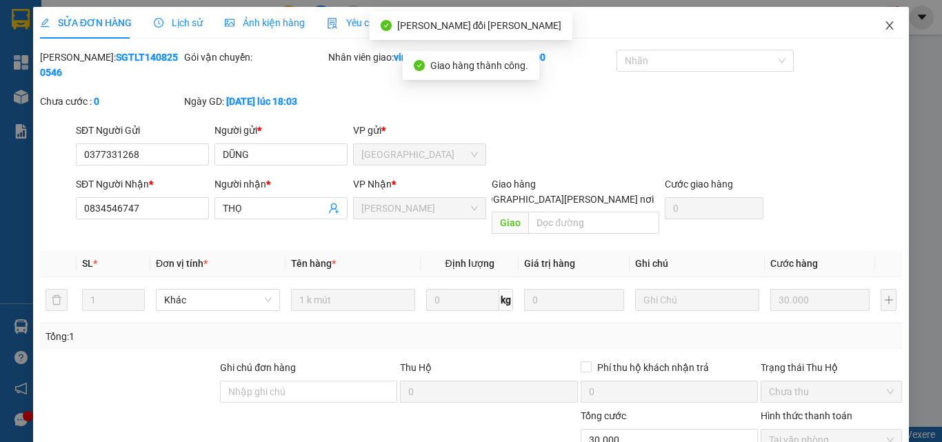
click at [884, 24] on icon "close" at bounding box center [889, 25] width 11 height 11
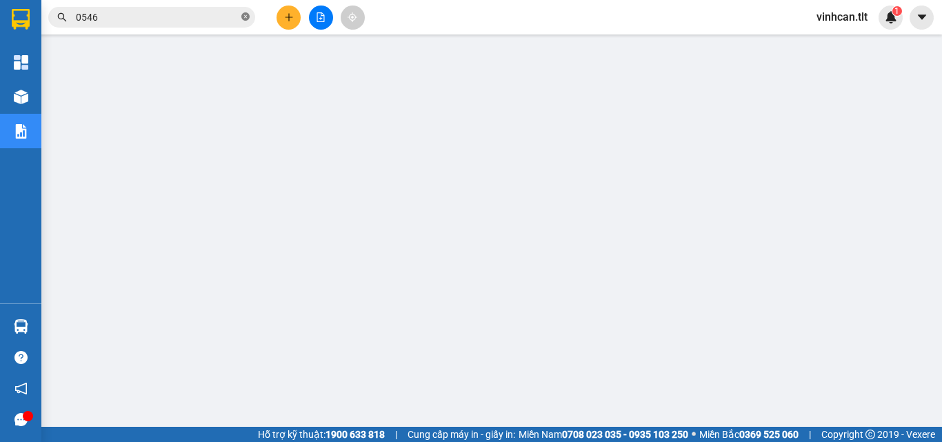
click at [248, 18] on icon "close-circle" at bounding box center [245, 16] width 8 height 8
click at [201, 23] on input "text" at bounding box center [157, 17] width 163 height 15
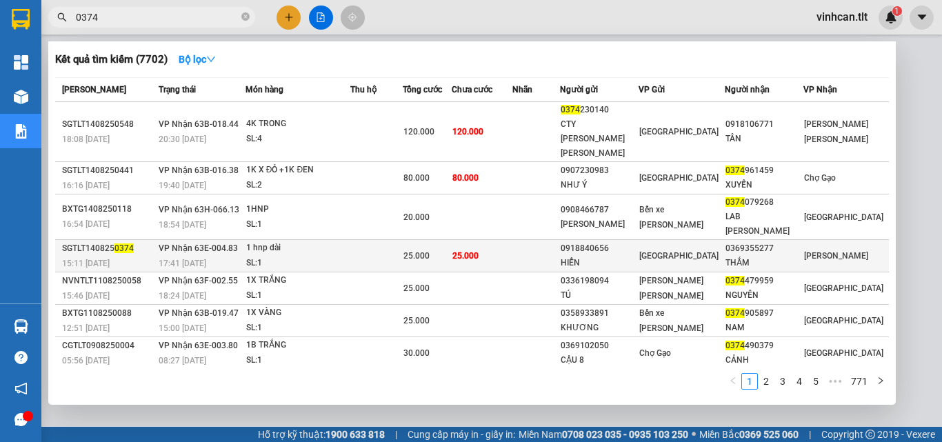
type input "0374"
click at [611, 256] on div "HIỂN" at bounding box center [599, 263] width 77 height 14
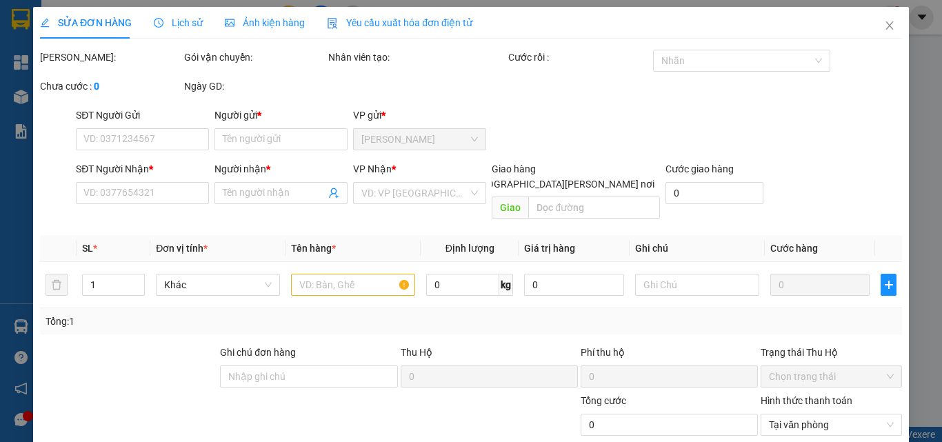
type input "0918840656"
type input "HIỂN"
type input "0369355277"
type input "THẮM"
type input "25.000"
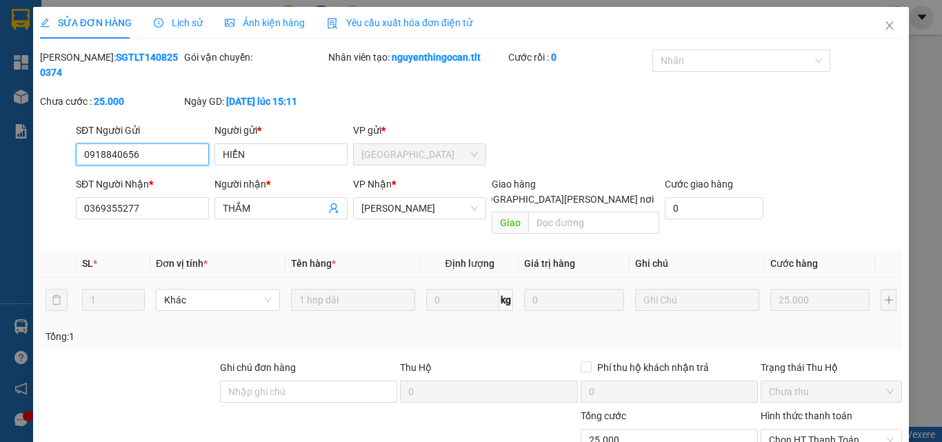
scroll to position [71, 0]
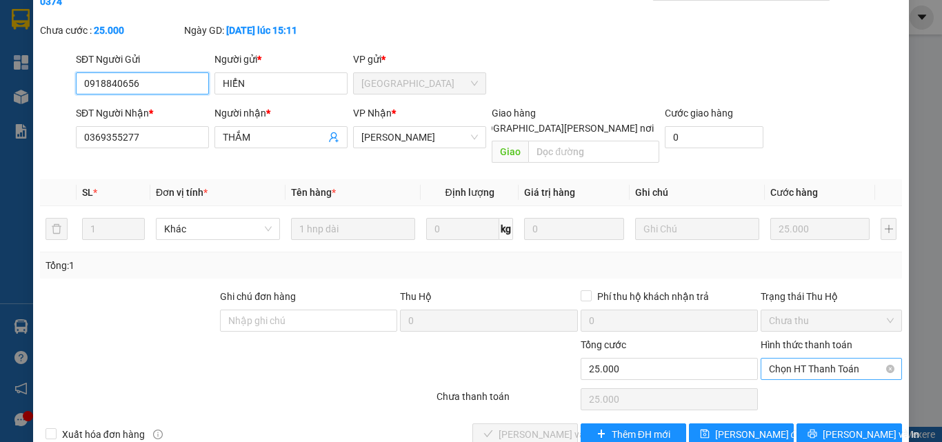
click at [820, 359] on span "Chọn HT Thanh Toán" at bounding box center [831, 369] width 125 height 21
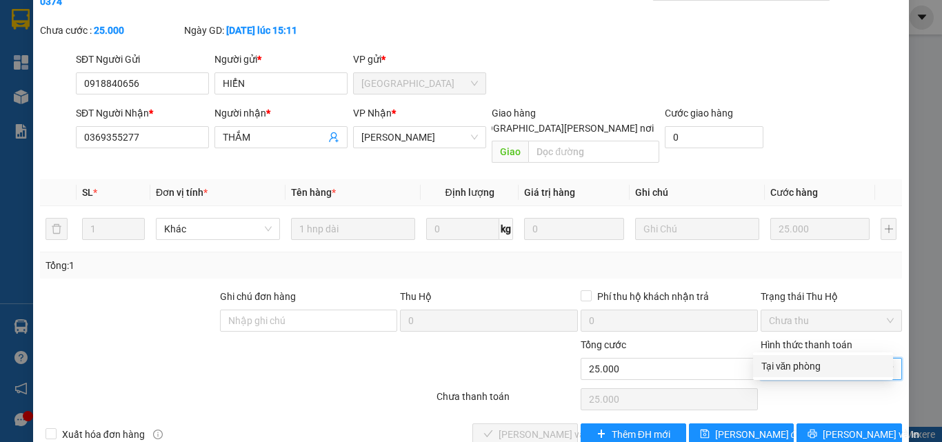
drag, startPoint x: 801, startPoint y: 368, endPoint x: 764, endPoint y: 376, distance: 38.0
click at [800, 369] on div "Tại văn phòng" at bounding box center [823, 366] width 123 height 15
type input "0"
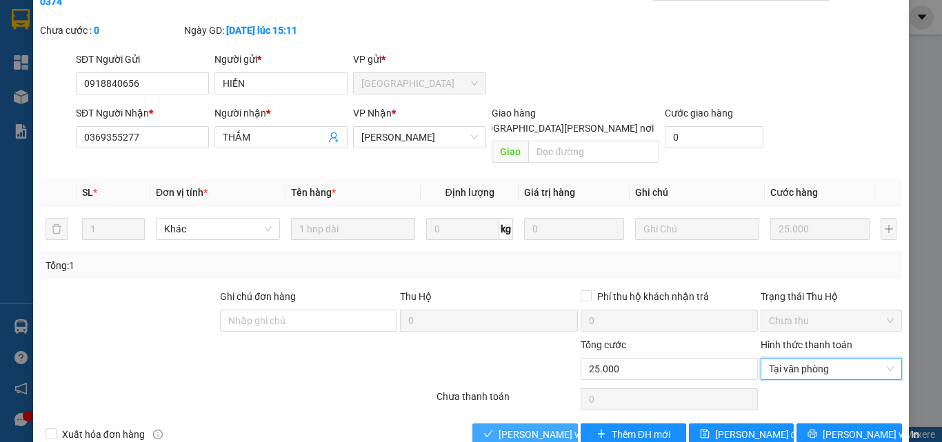
click at [537, 427] on span "[PERSON_NAME] và [PERSON_NAME] hàng" at bounding box center [592, 434] width 186 height 15
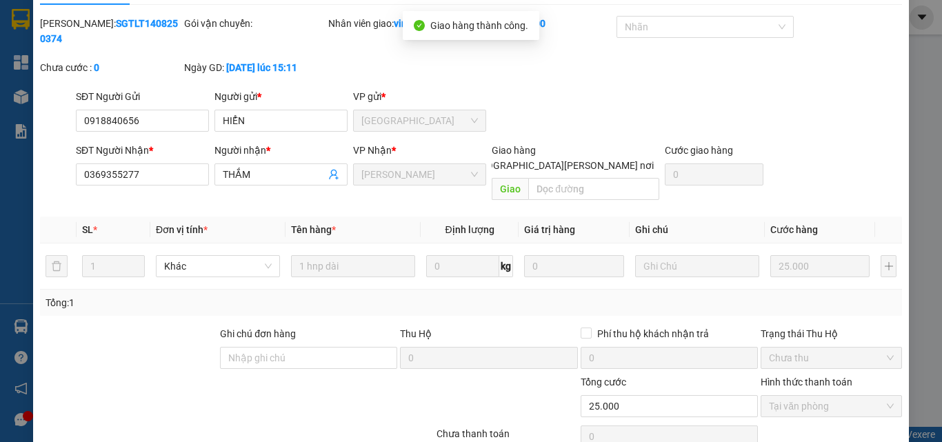
scroll to position [0, 0]
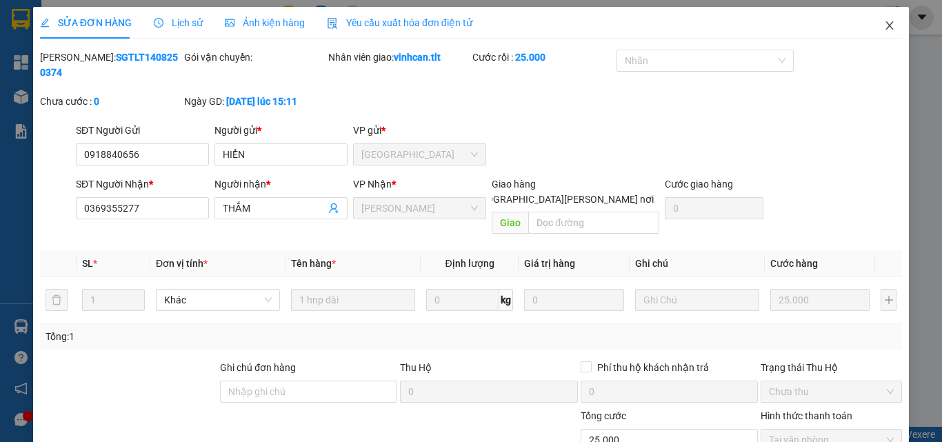
click at [884, 31] on icon "close" at bounding box center [889, 25] width 11 height 11
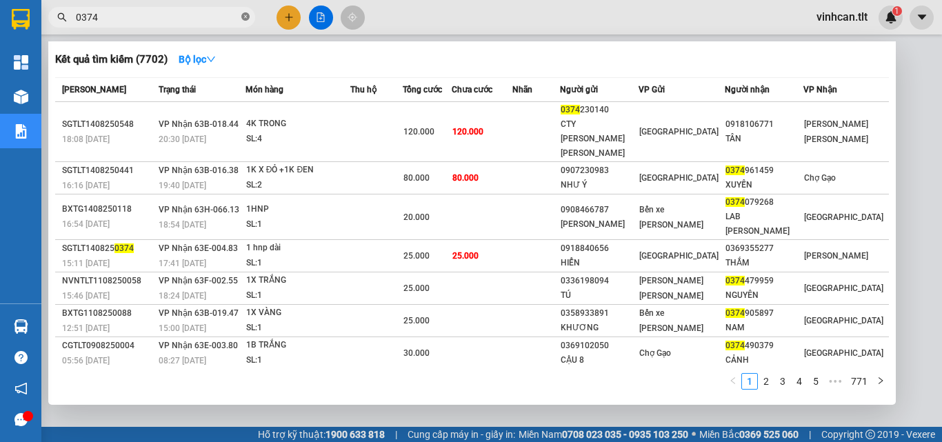
click at [241, 17] on icon "close-circle" at bounding box center [245, 16] width 8 height 8
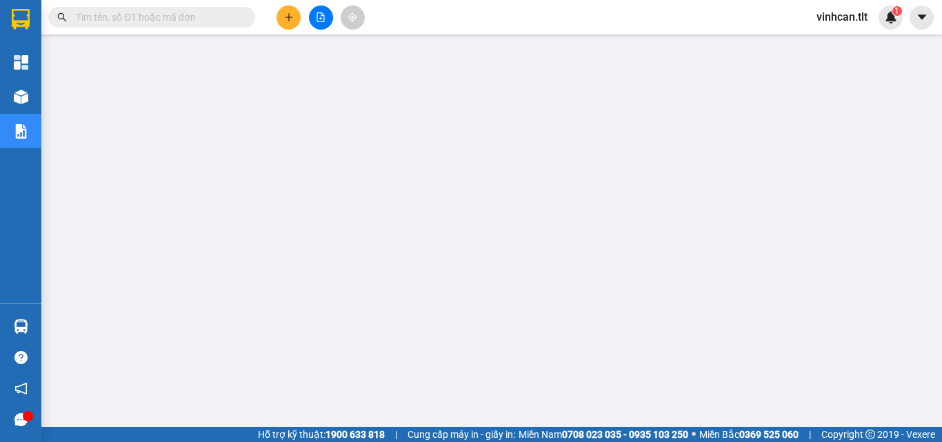
click at [229, 16] on input "text" at bounding box center [157, 17] width 163 height 15
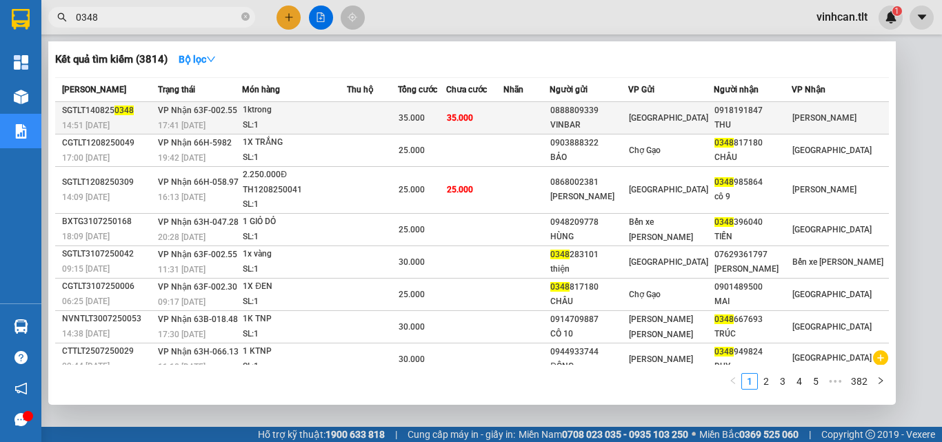
type input "0348"
click at [619, 113] on div "0888809339" at bounding box center [588, 110] width 77 height 14
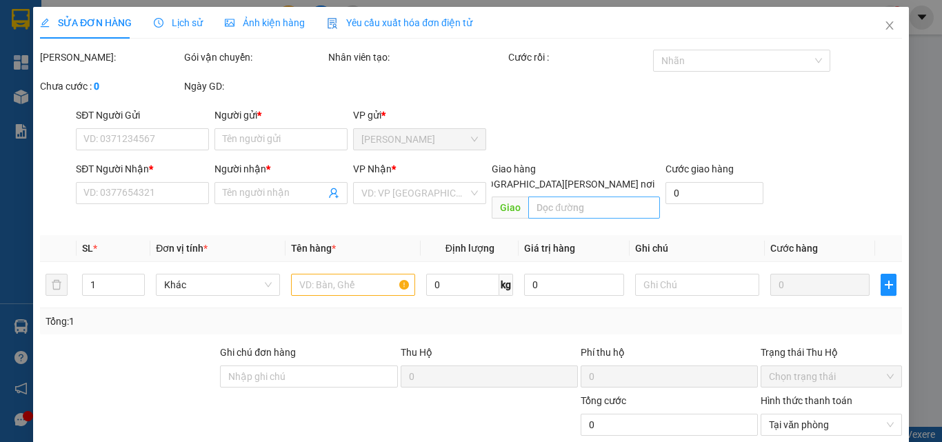
type input "0888809339"
type input "VINBAR"
type input "0918191847"
type input "THU"
type input "35.000"
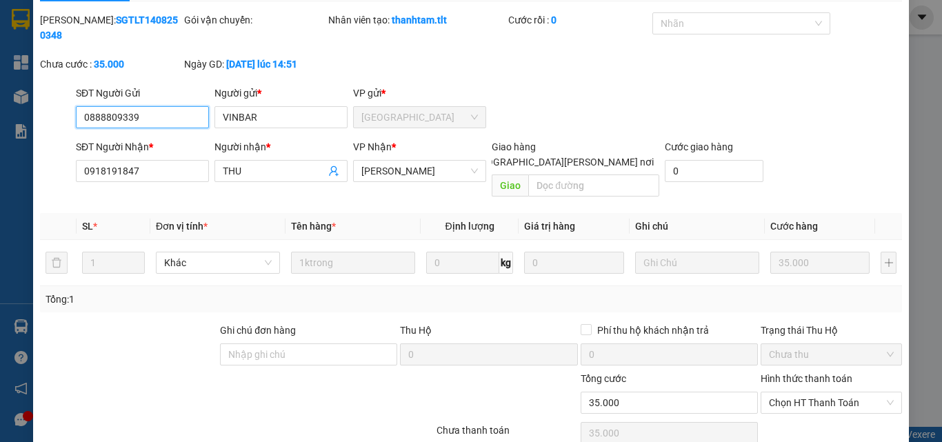
scroll to position [64, 0]
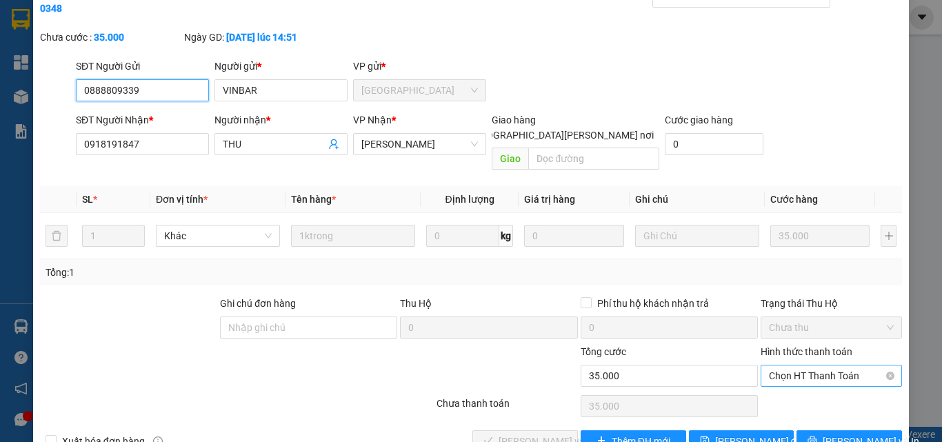
click at [790, 366] on span "Chọn HT Thanh Toán" at bounding box center [831, 376] width 125 height 21
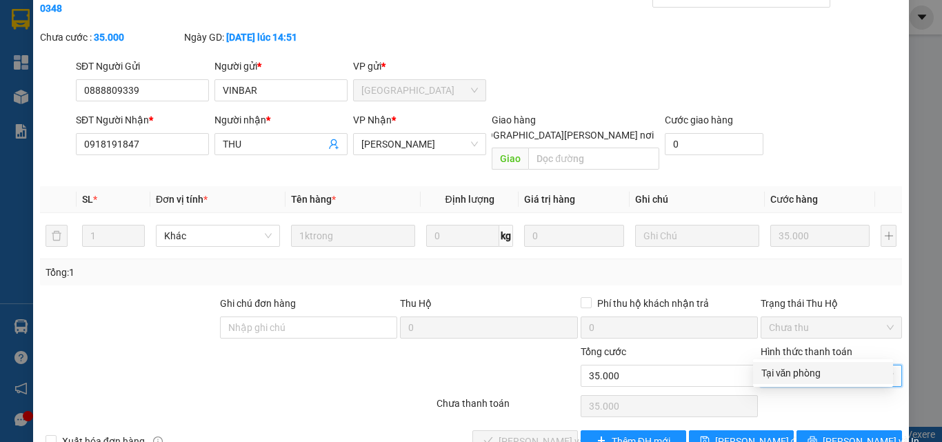
click at [784, 370] on div "Tại văn phòng" at bounding box center [823, 373] width 123 height 15
type input "0"
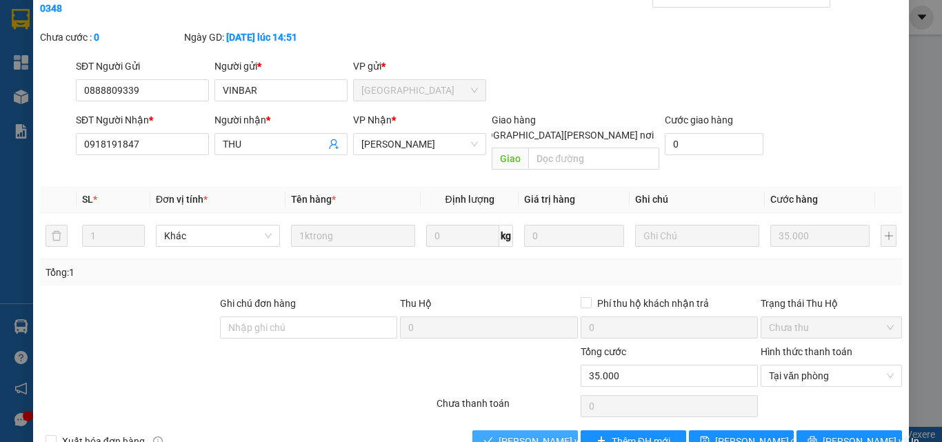
click at [512, 434] on span "[PERSON_NAME] và [PERSON_NAME] hàng" at bounding box center [592, 441] width 186 height 15
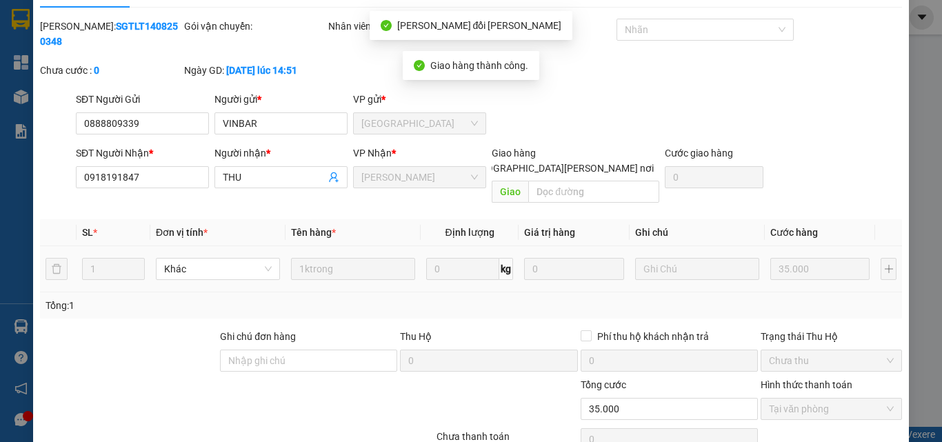
scroll to position [0, 0]
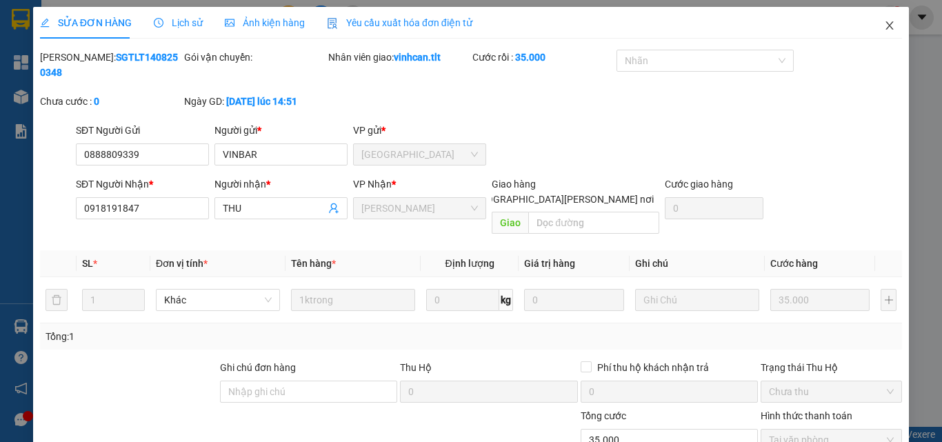
click at [884, 25] on icon "close" at bounding box center [889, 25] width 11 height 11
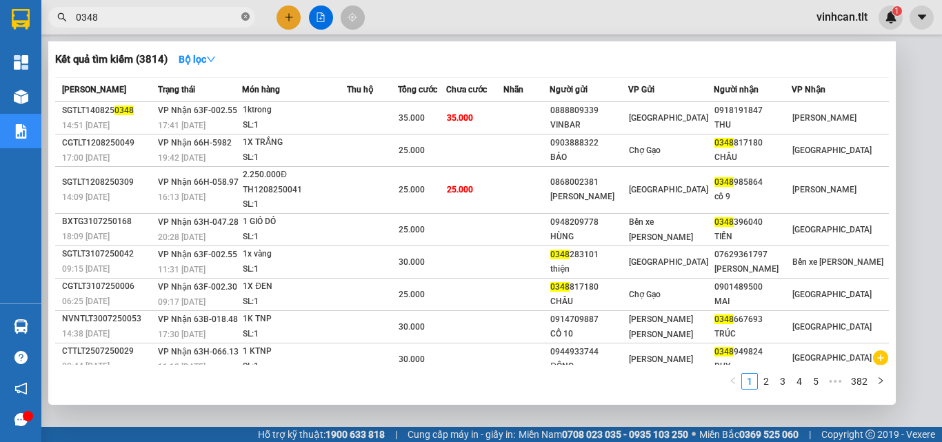
click at [243, 18] on icon "close-circle" at bounding box center [245, 16] width 8 height 8
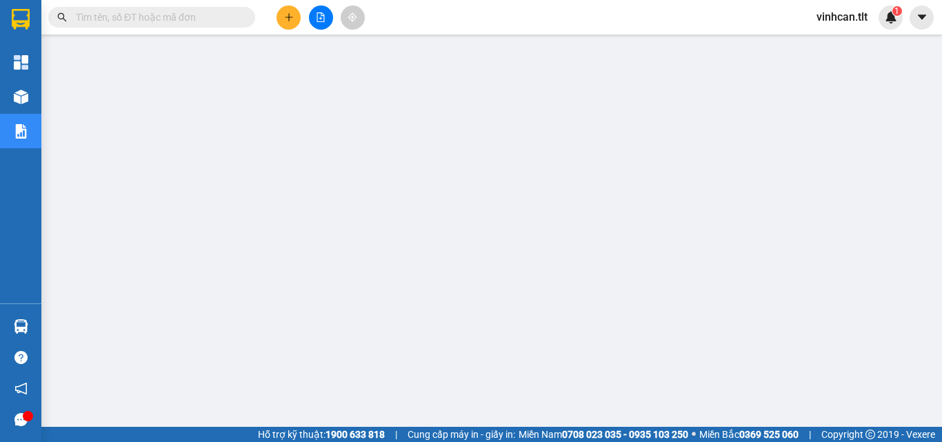
click at [190, 33] on div "Kết quả [PERSON_NAME] ( 3814 ) Bộ lọc Mã ĐH Trạng thái Món hàng Thu hộ Tổng [PE…" at bounding box center [471, 17] width 942 height 34
click at [192, 23] on input "text" at bounding box center [157, 17] width 163 height 15
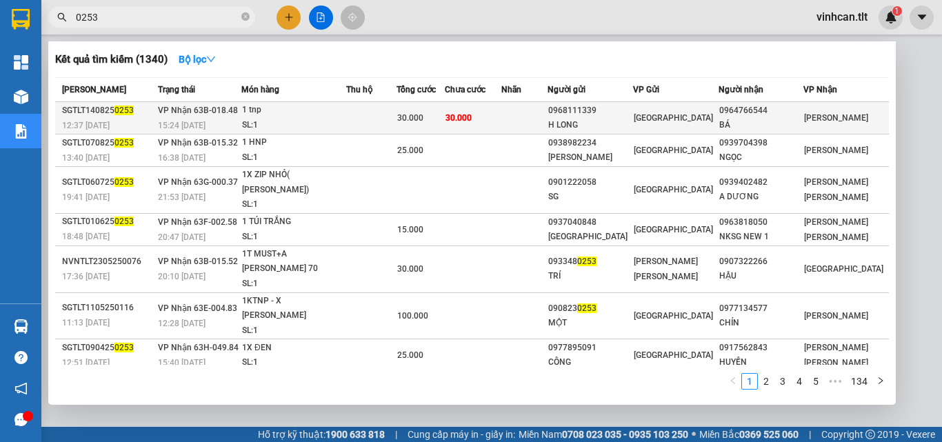
type input "0253"
click at [624, 106] on div "0968111339" at bounding box center [590, 110] width 84 height 14
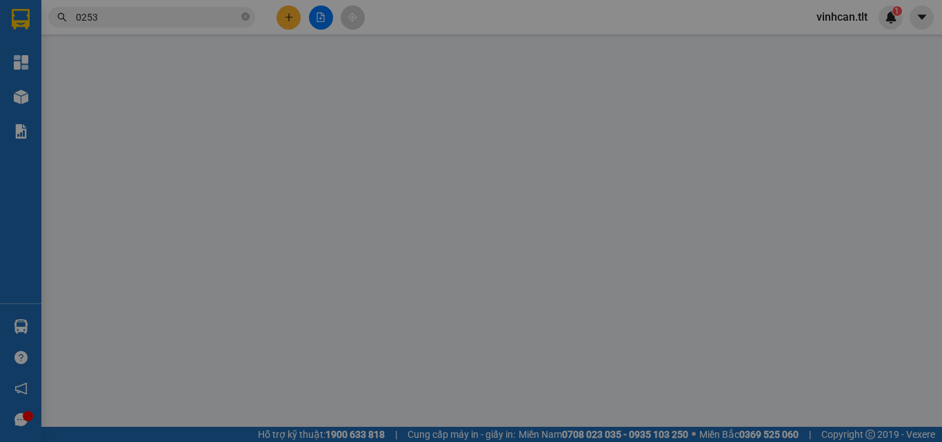
type input "0968111339"
type input "H LONG"
type input "0964766544"
type input "BÁ"
type input "30.000"
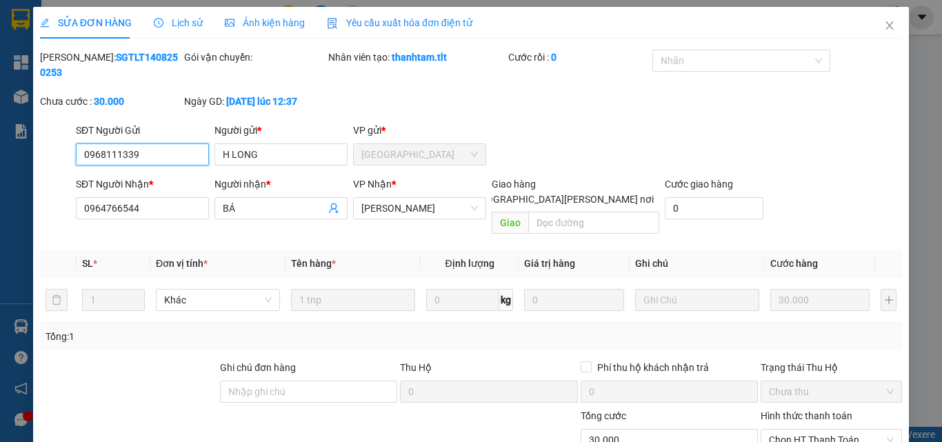
scroll to position [71, 0]
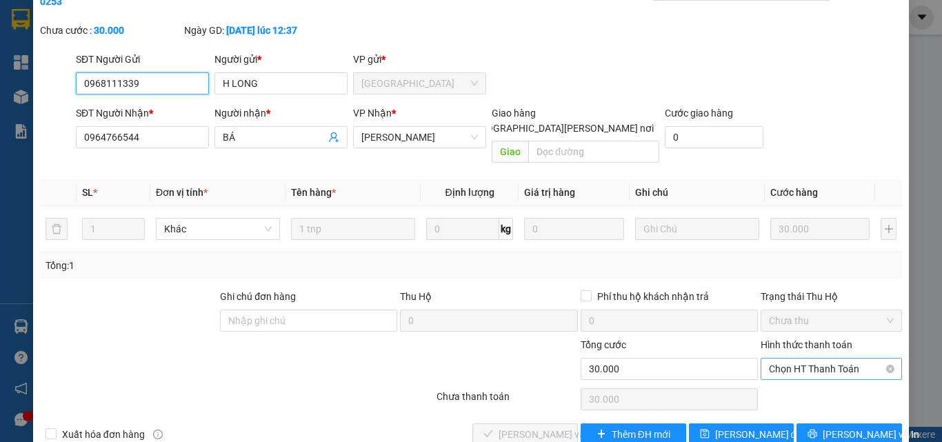
drag, startPoint x: 799, startPoint y: 342, endPoint x: 799, endPoint y: 351, distance: 9.0
click at [799, 359] on span "Chọn HT Thanh Toán" at bounding box center [831, 369] width 125 height 21
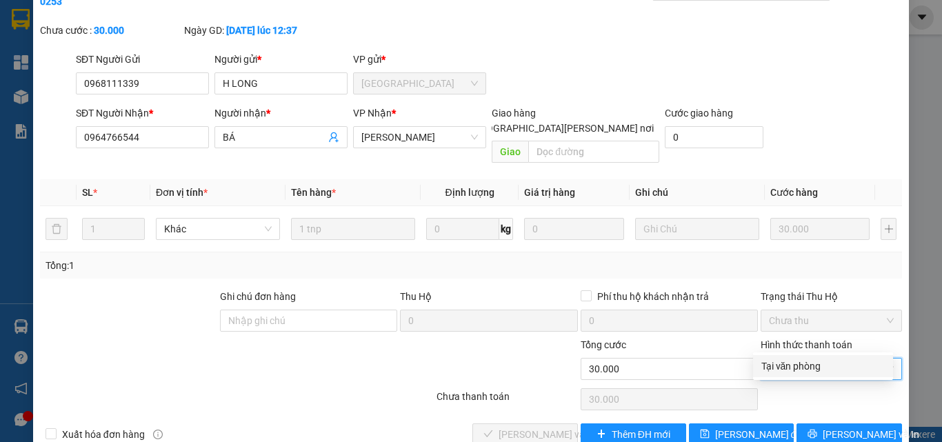
click at [796, 374] on div "Tại văn phòng" at bounding box center [823, 366] width 140 height 22
type input "0"
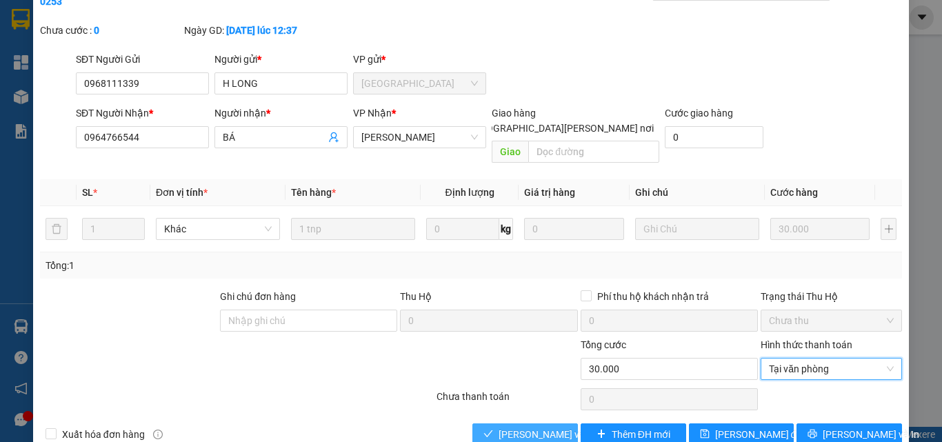
click at [550, 427] on span "[PERSON_NAME] và [PERSON_NAME] hàng" at bounding box center [592, 434] width 186 height 15
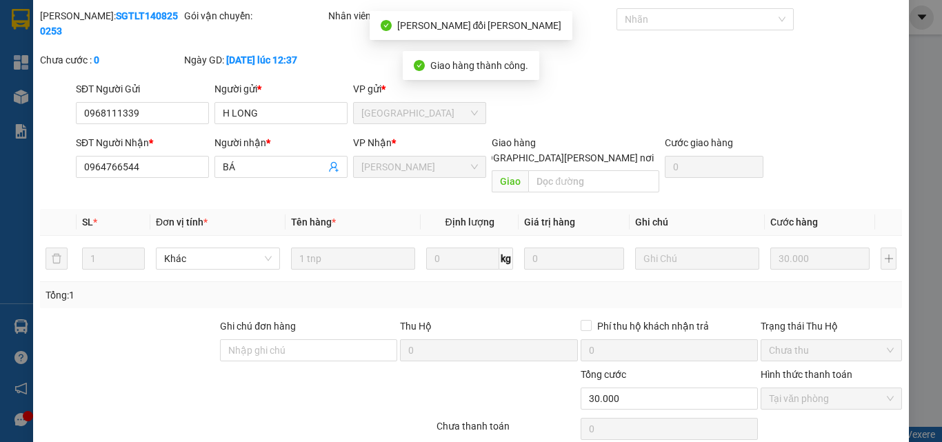
scroll to position [0, 0]
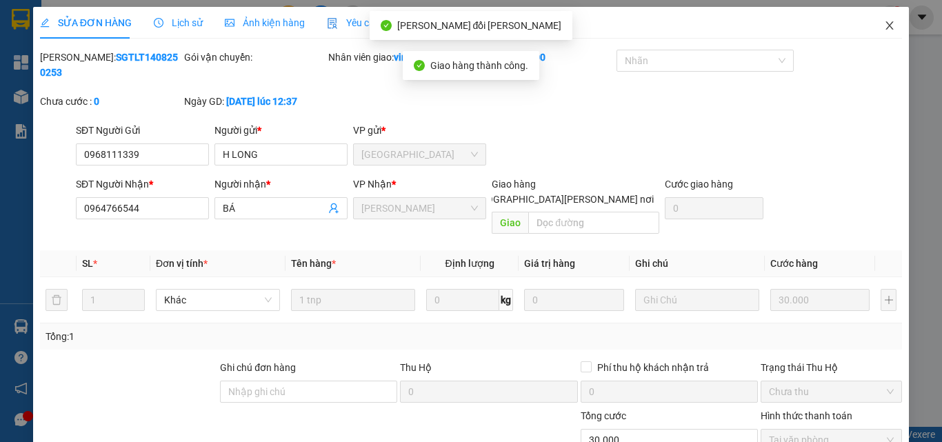
click at [884, 26] on icon "close" at bounding box center [889, 25] width 11 height 11
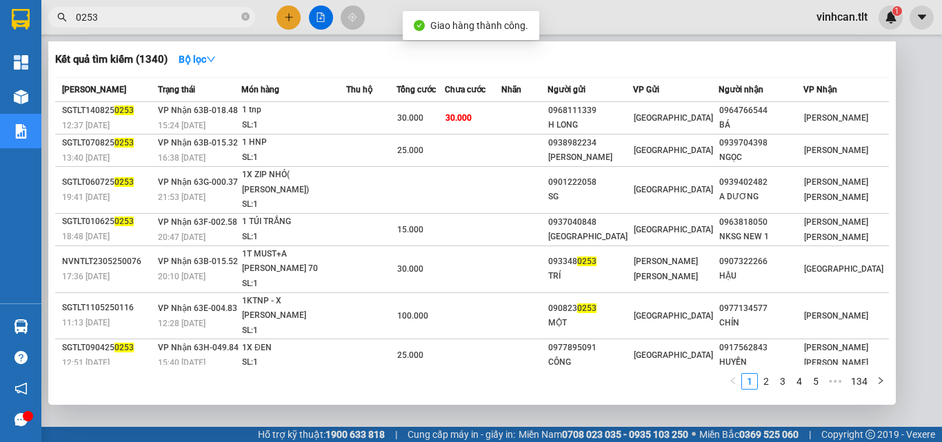
drag, startPoint x: 248, startPoint y: 17, endPoint x: 220, endPoint y: 39, distance: 35.3
click at [243, 19] on icon "close-circle" at bounding box center [245, 16] width 8 height 8
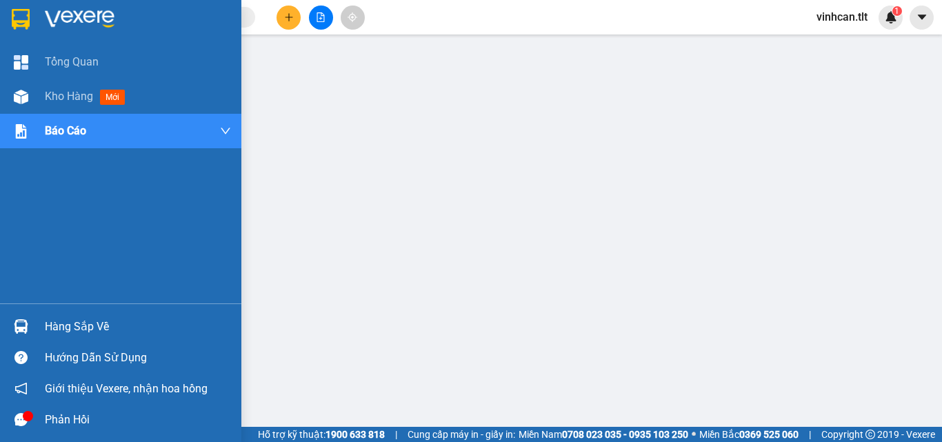
click at [101, 325] on div "Hàng sắp về" at bounding box center [138, 327] width 186 height 21
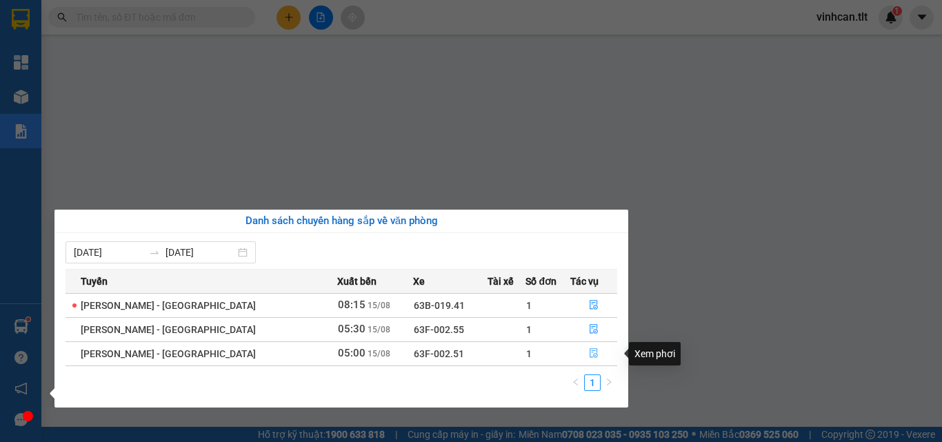
click at [591, 355] on icon "file-done" at bounding box center [594, 354] width 8 height 10
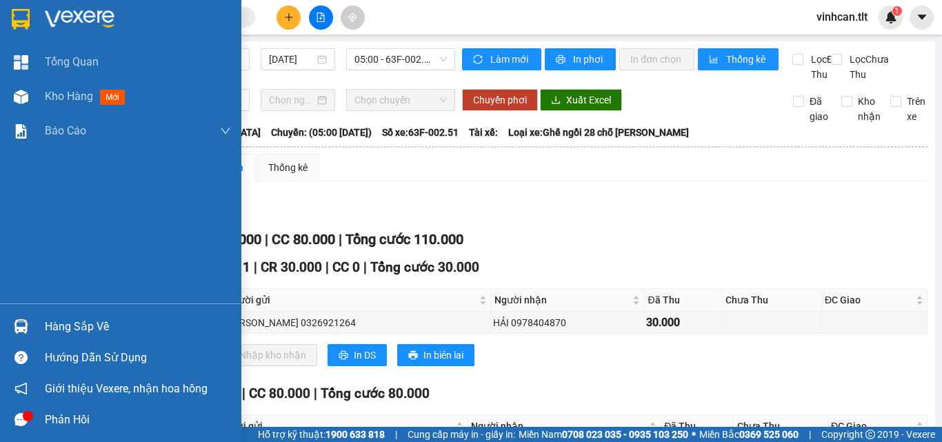
drag, startPoint x: 52, startPoint y: 327, endPoint x: 172, endPoint y: 312, distance: 121.6
click at [69, 328] on div "Hàng sắp về" at bounding box center [138, 327] width 186 height 21
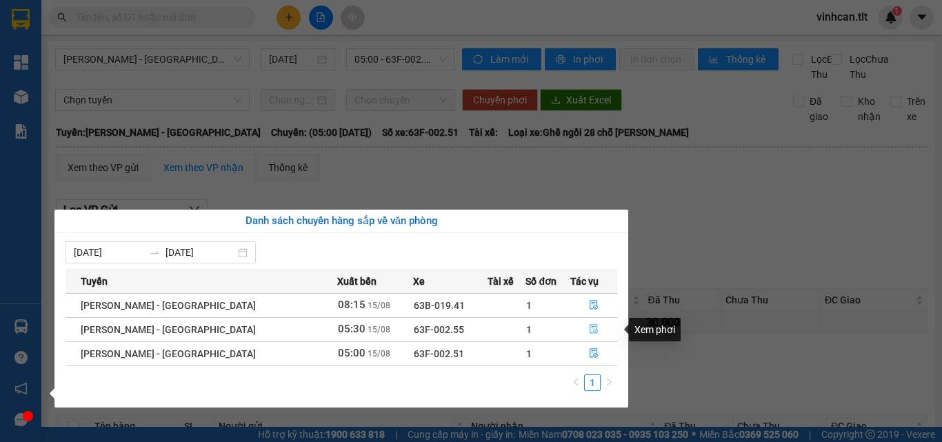
click at [589, 326] on icon "file-done" at bounding box center [594, 329] width 10 height 10
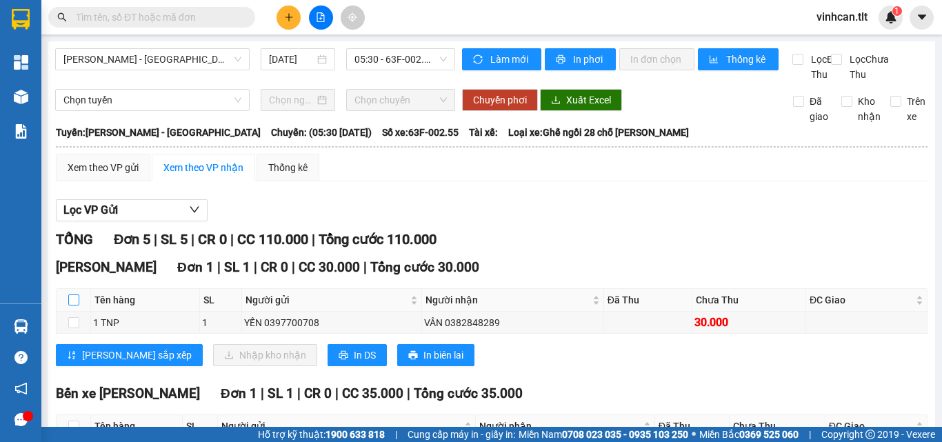
click at [75, 306] on input "checkbox" at bounding box center [73, 300] width 11 height 11
checkbox input "true"
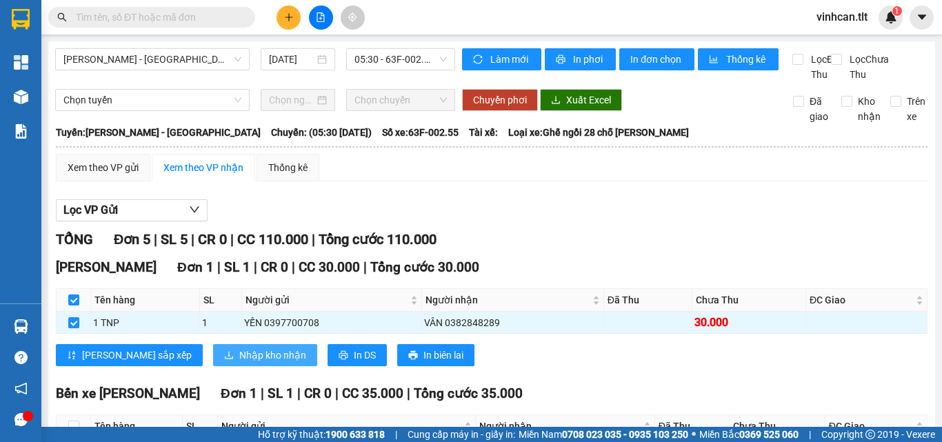
click at [239, 363] on span "Nhập kho nhận" at bounding box center [272, 355] width 67 height 15
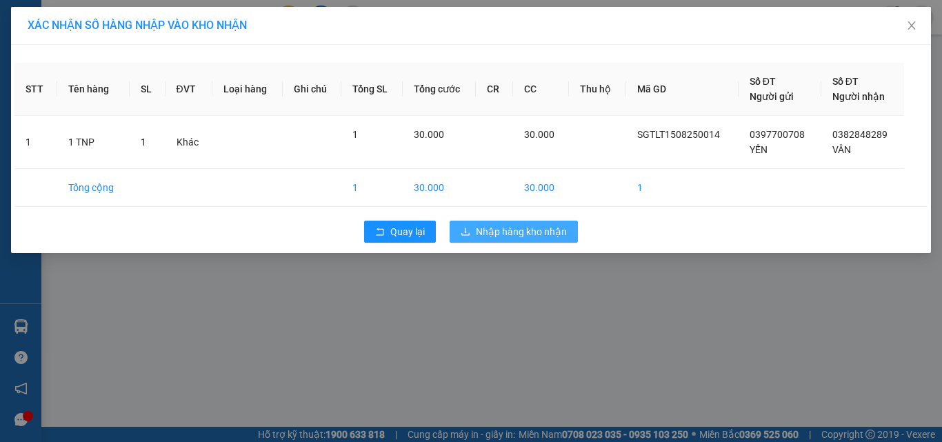
click at [507, 227] on span "Nhập hàng kho nhận" at bounding box center [521, 231] width 91 height 15
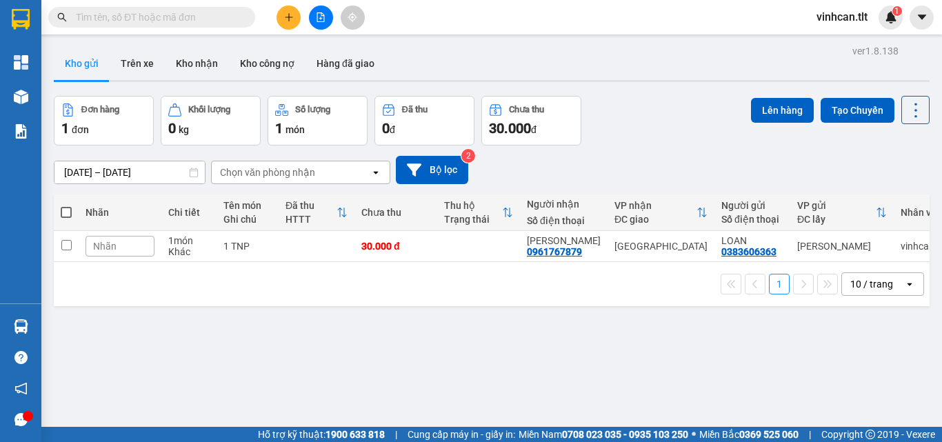
click at [218, 19] on input "text" at bounding box center [157, 17] width 163 height 15
click at [219, 24] on input "text" at bounding box center [157, 17] width 163 height 15
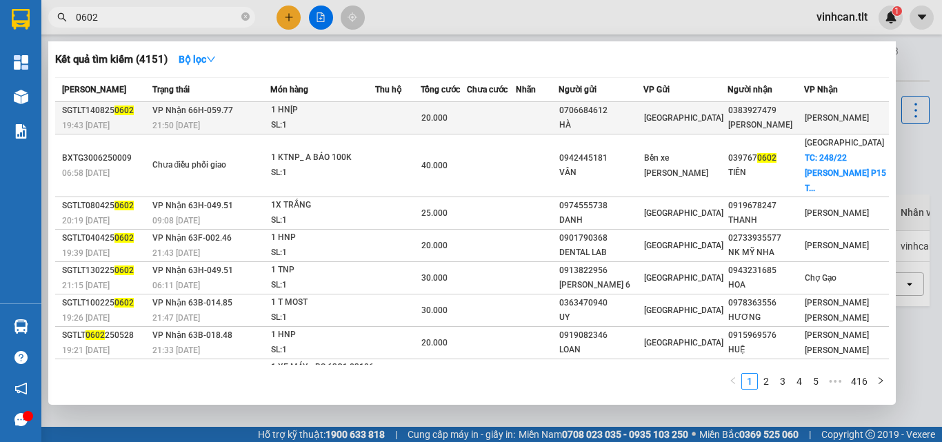
type input "0602"
click at [628, 115] on div "0706684612" at bounding box center [600, 110] width 83 height 14
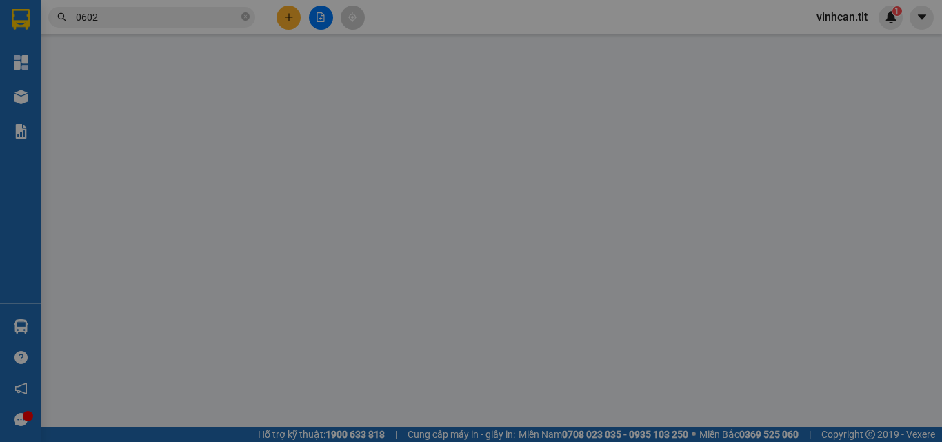
type input "0706684612"
type input "HÀ"
type input "0383927479"
type input "[PERSON_NAME]"
type input "20.000"
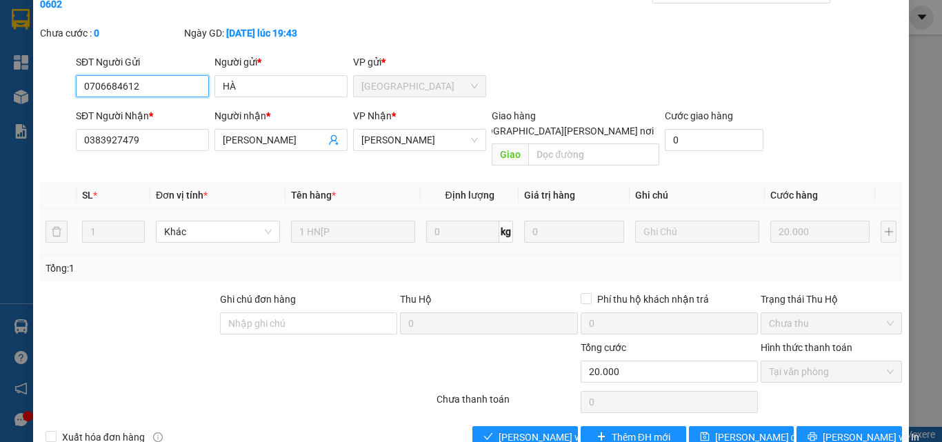
scroll to position [71, 0]
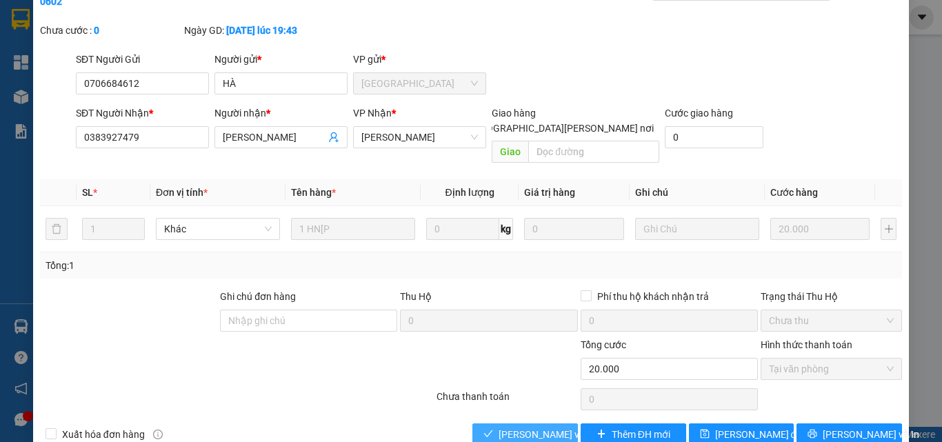
drag, startPoint x: 506, startPoint y: 407, endPoint x: 512, endPoint y: 403, distance: 7.5
click at [506, 427] on span "[PERSON_NAME] và [PERSON_NAME] hàng" at bounding box center [592, 434] width 186 height 15
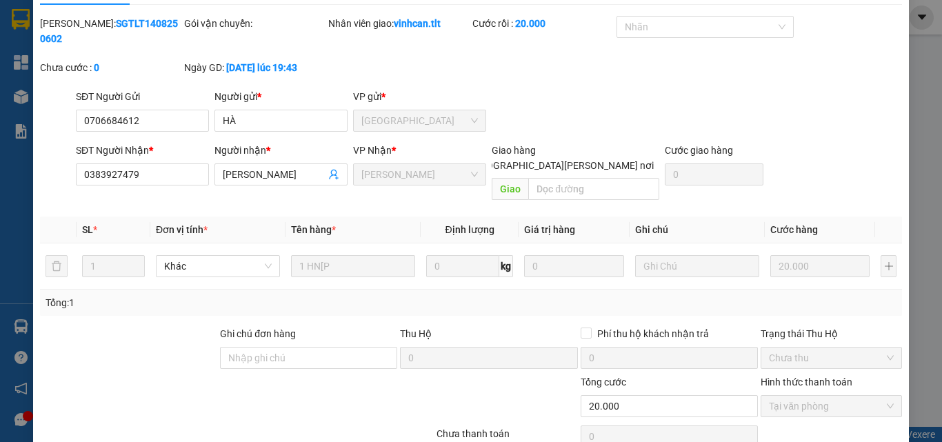
scroll to position [2, 0]
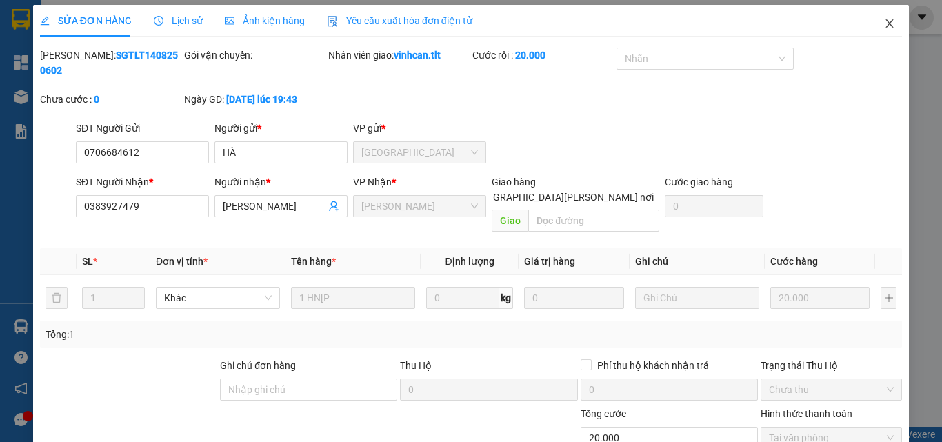
click at [884, 23] on icon "close" at bounding box center [889, 23] width 11 height 11
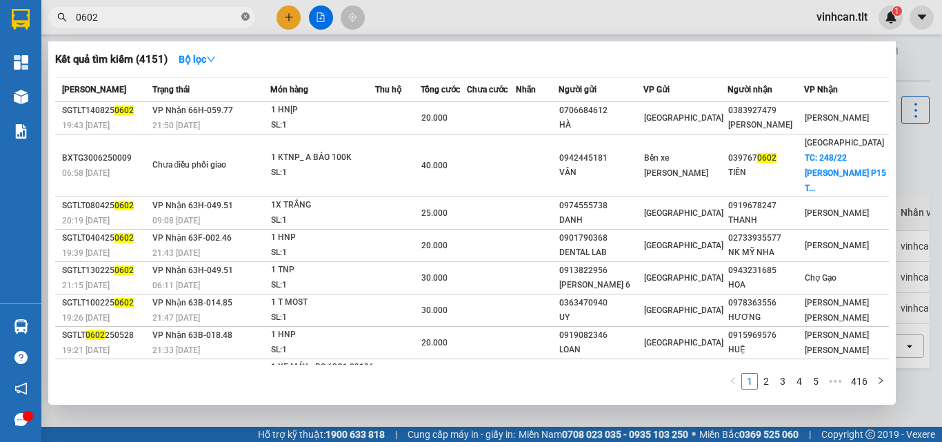
click at [246, 15] on icon "close-circle" at bounding box center [245, 16] width 8 height 8
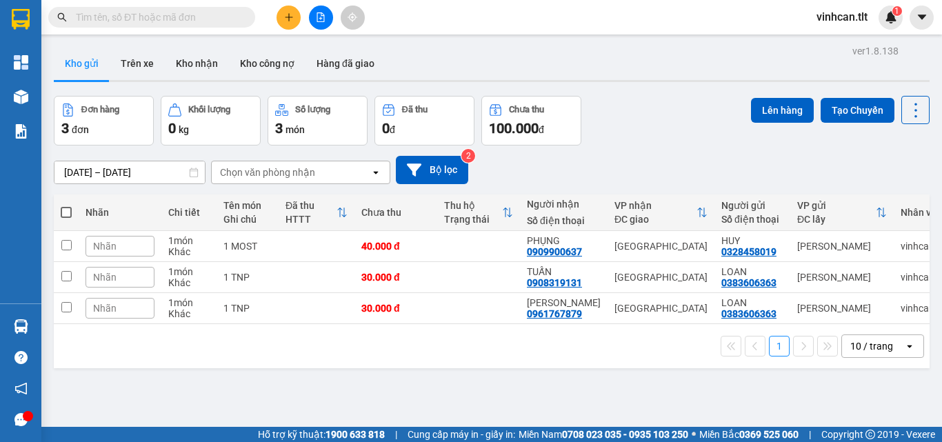
click at [224, 19] on input "text" at bounding box center [157, 17] width 163 height 15
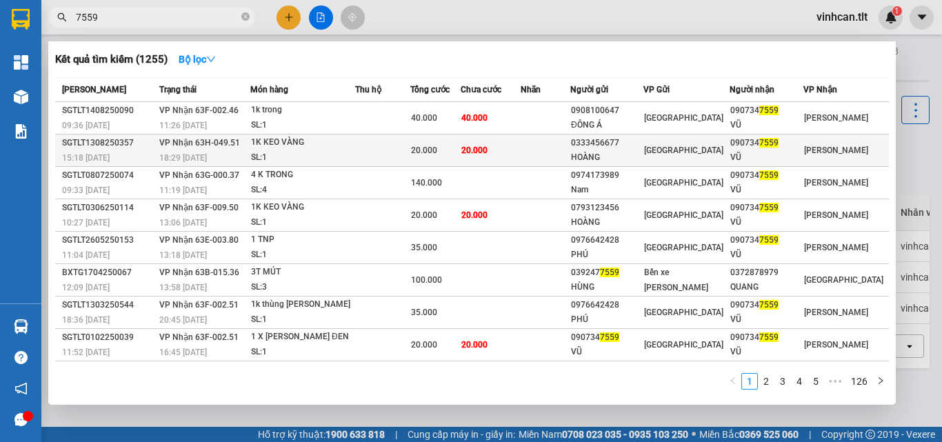
type input "7559"
click at [624, 148] on div "0333456677" at bounding box center [607, 143] width 72 height 14
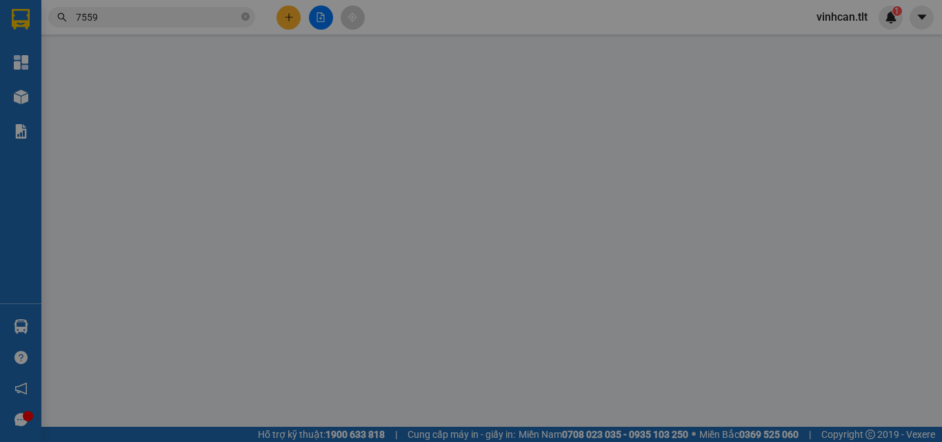
type input "0333456677"
type input "HOÀNG"
type input "0907347559"
type input "VŨ"
type input "20.000"
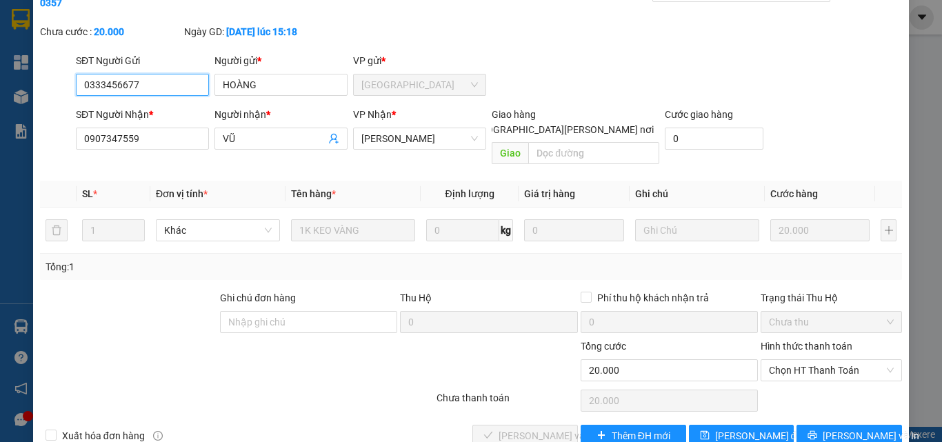
scroll to position [71, 0]
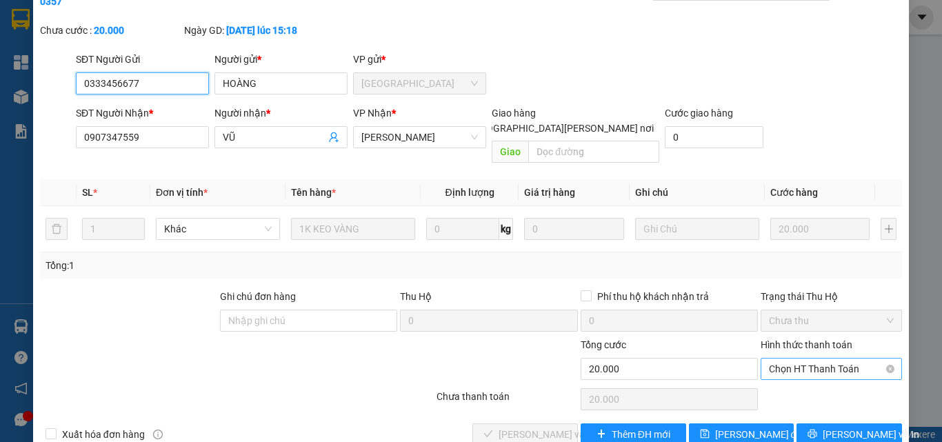
click at [770, 359] on span "Chọn HT Thanh Toán" at bounding box center [831, 369] width 125 height 21
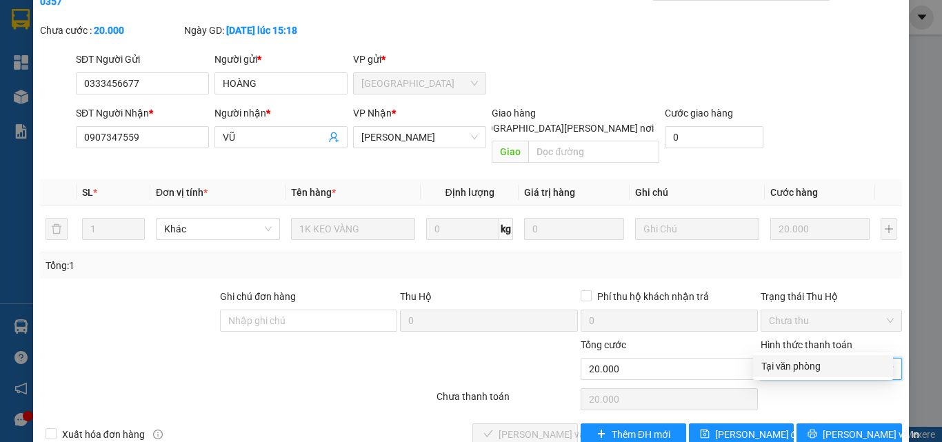
click at [775, 361] on div "Tại văn phòng" at bounding box center [823, 366] width 123 height 15
type input "0"
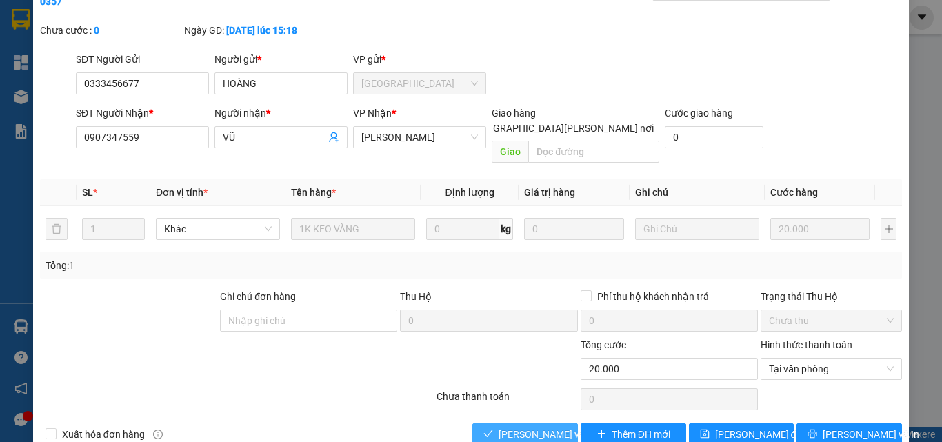
click at [548, 427] on span "[PERSON_NAME] và [PERSON_NAME] hàng" at bounding box center [592, 434] width 186 height 15
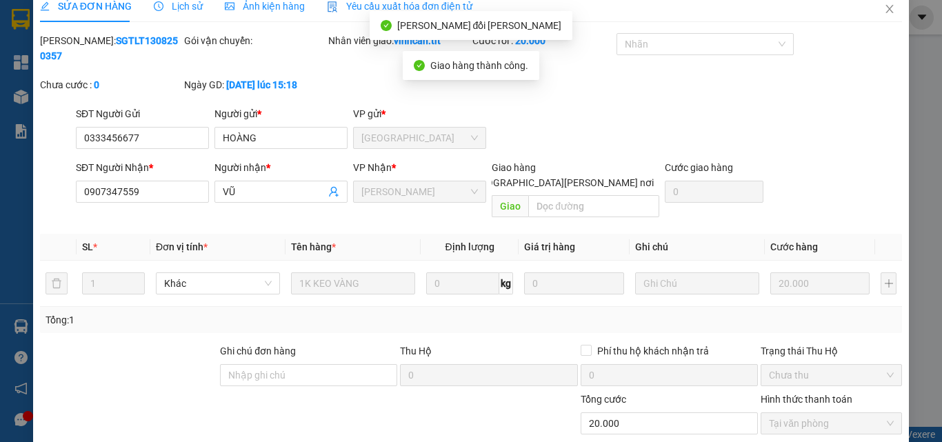
scroll to position [0, 0]
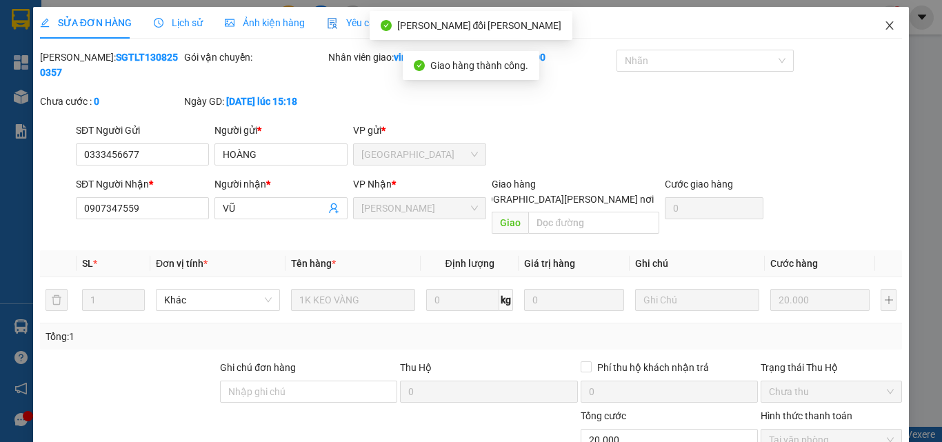
click at [884, 23] on icon "close" at bounding box center [889, 25] width 11 height 11
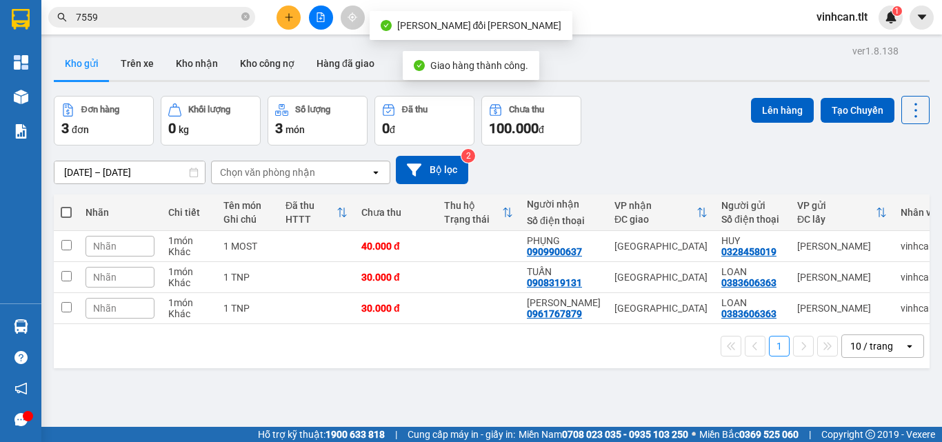
click at [191, 23] on input "7559" at bounding box center [157, 17] width 163 height 15
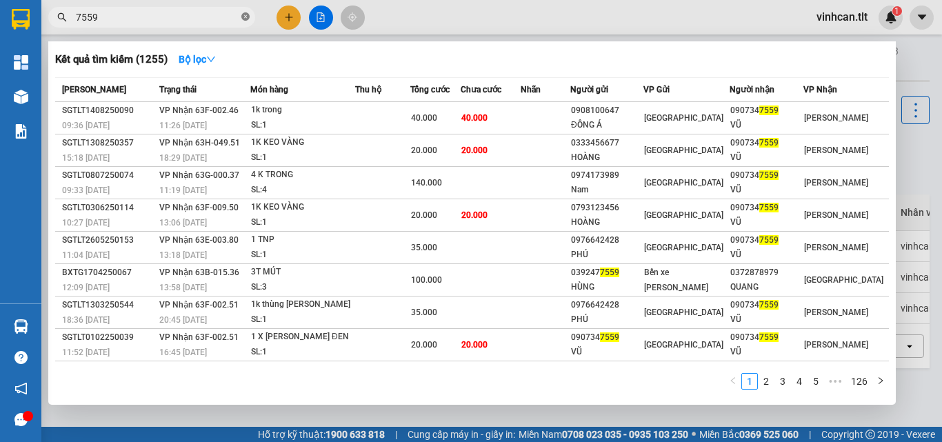
click at [246, 12] on span at bounding box center [245, 17] width 8 height 13
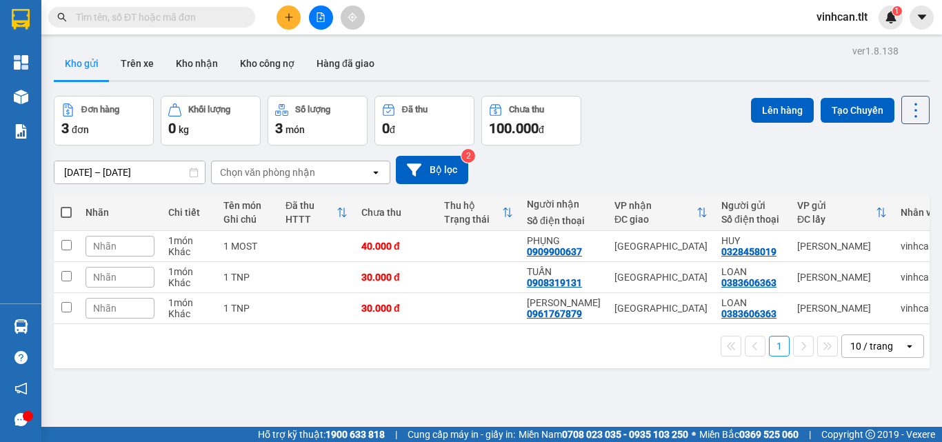
click at [198, 12] on input "text" at bounding box center [157, 17] width 163 height 15
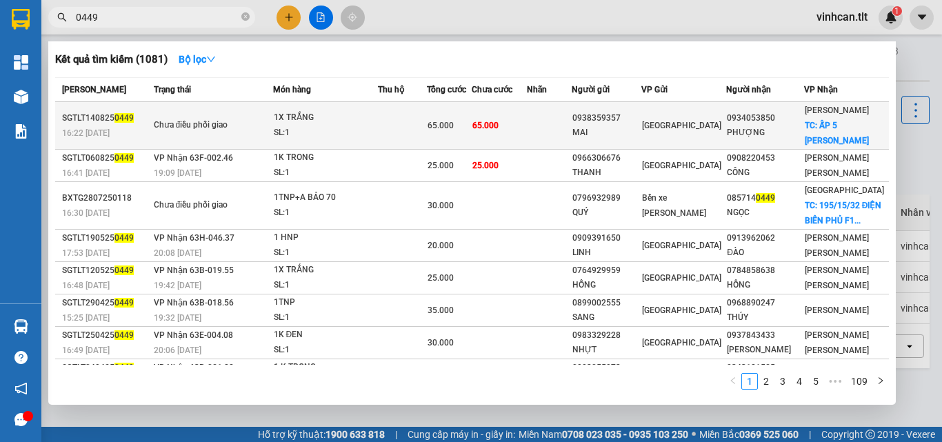
type input "0449"
click at [629, 113] on div "0938359357" at bounding box center [607, 118] width 68 height 14
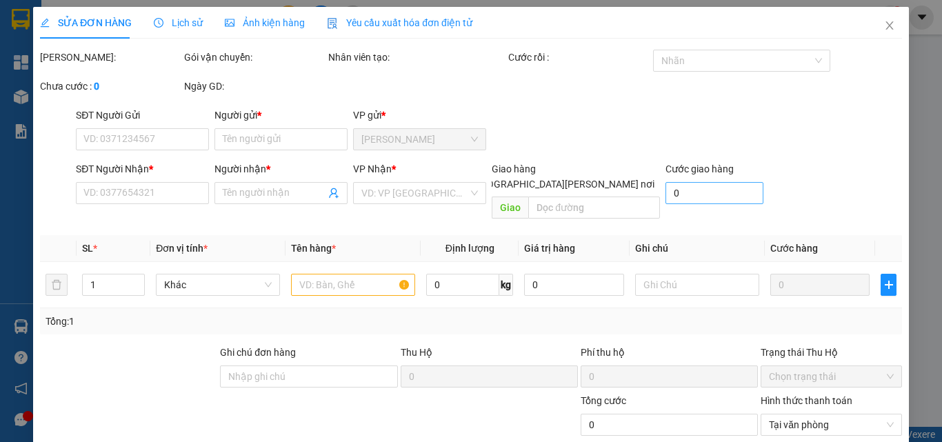
type input "0938359357"
type input "MAI"
type input "0934053850"
type input "PHƯỢNG"
checkbox input "true"
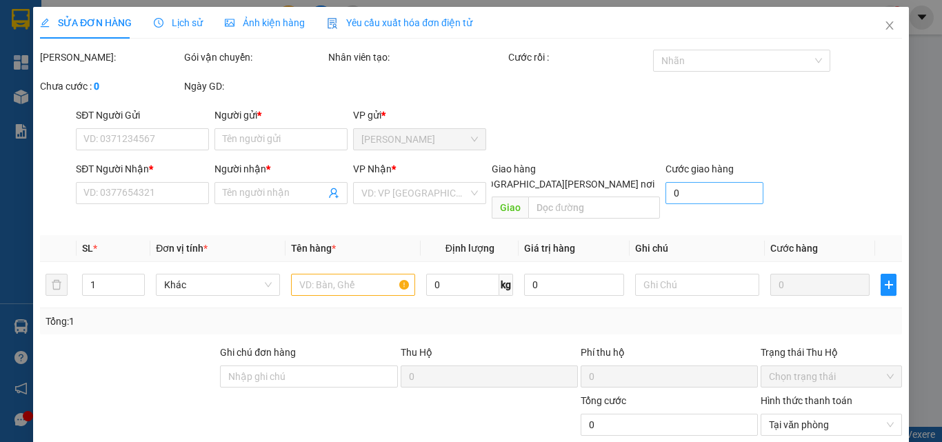
type input "ẤP 5 [PERSON_NAME]"
type input "65.000"
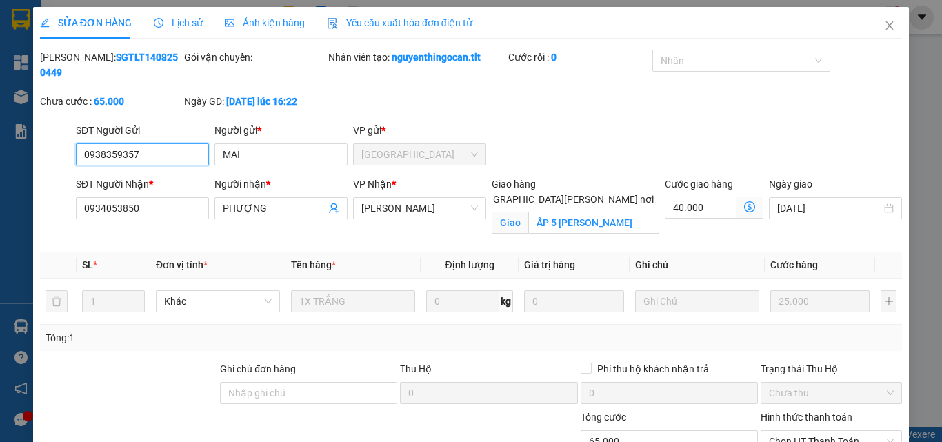
scroll to position [64, 0]
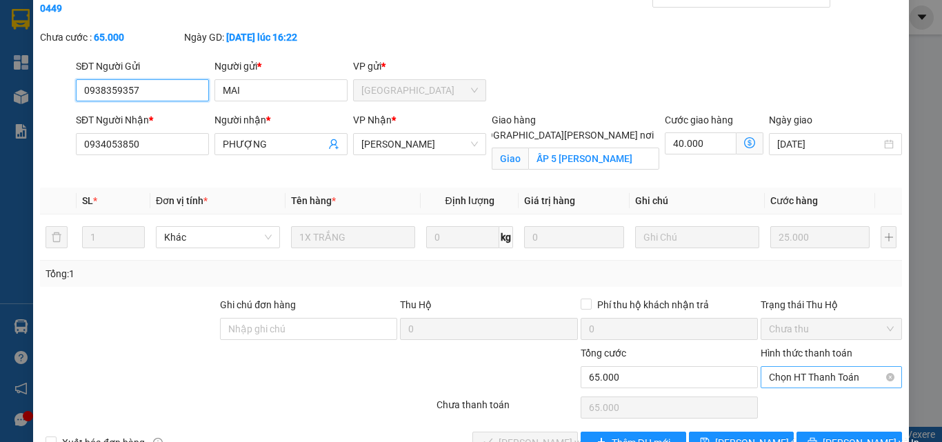
click at [808, 367] on span "Chọn HT Thanh Toán" at bounding box center [831, 377] width 125 height 21
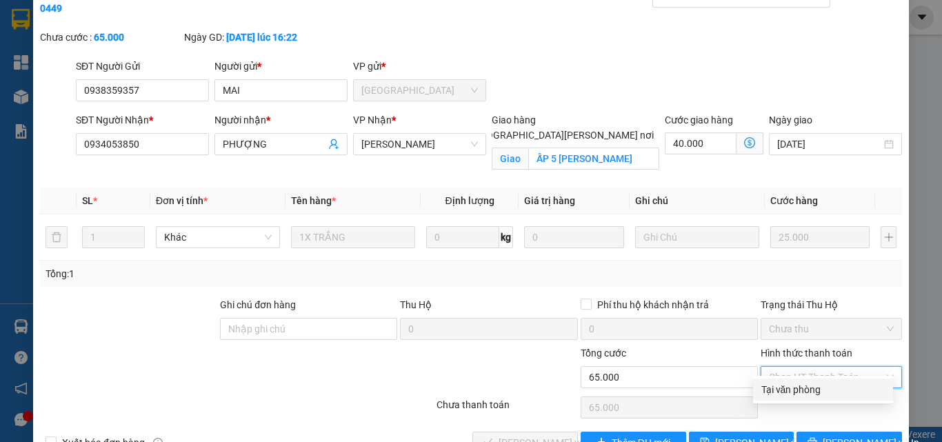
click at [801, 391] on div "Tại văn phòng" at bounding box center [823, 389] width 123 height 15
type input "0"
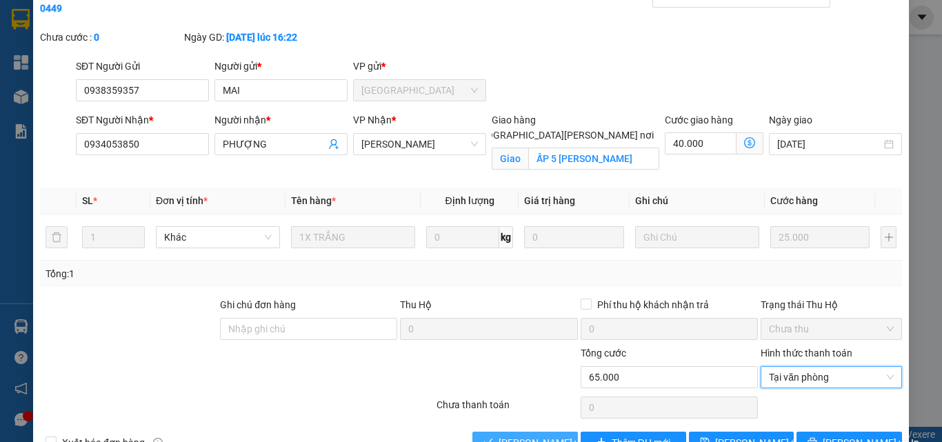
click at [548, 432] on button "[PERSON_NAME] và [PERSON_NAME] hàng" at bounding box center [525, 443] width 106 height 22
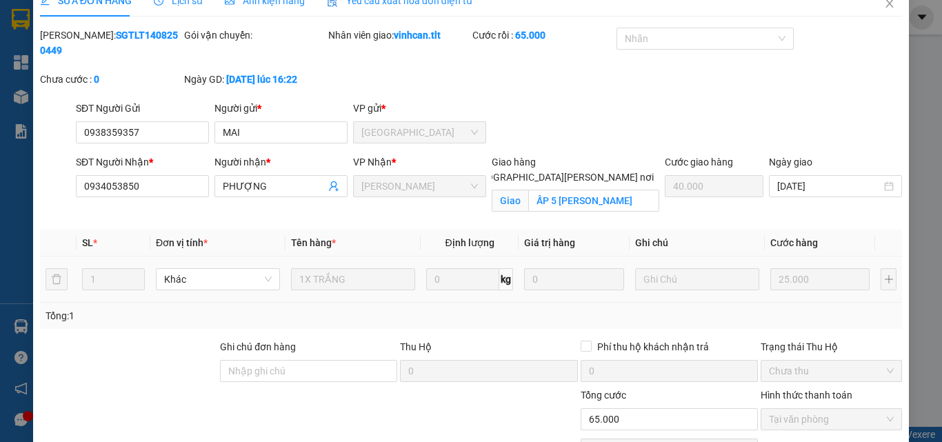
scroll to position [0, 0]
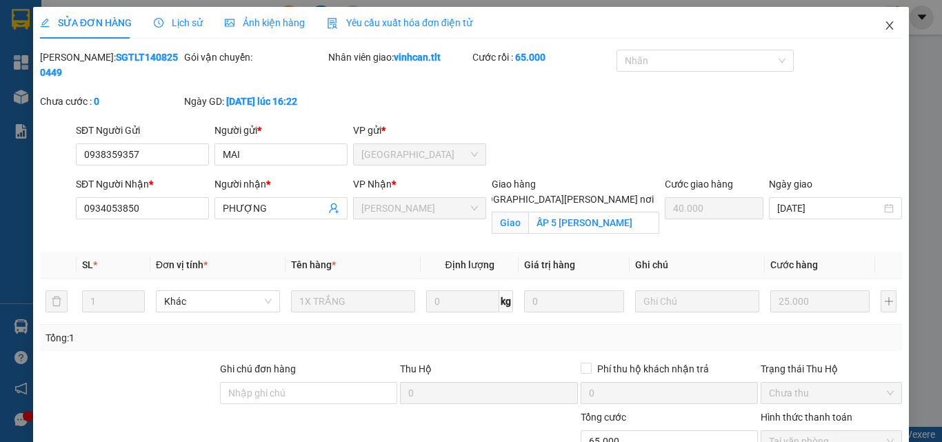
click at [884, 29] on icon "close" at bounding box center [889, 25] width 11 height 11
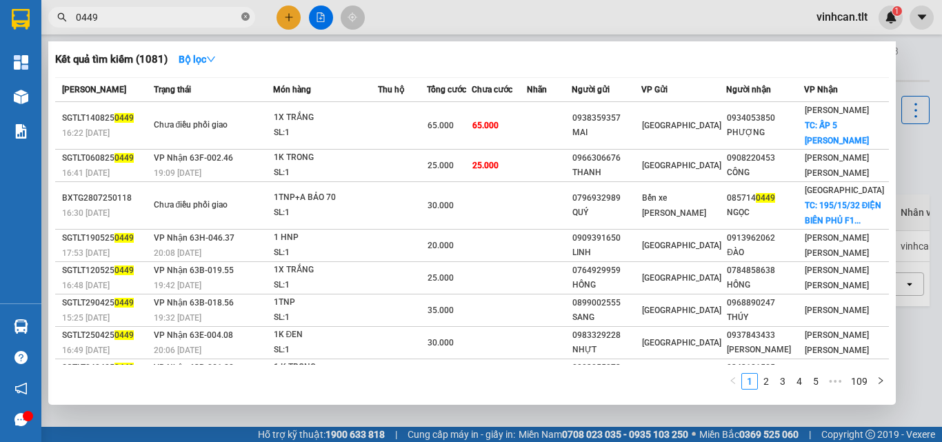
click at [244, 19] on icon "close-circle" at bounding box center [245, 16] width 8 height 8
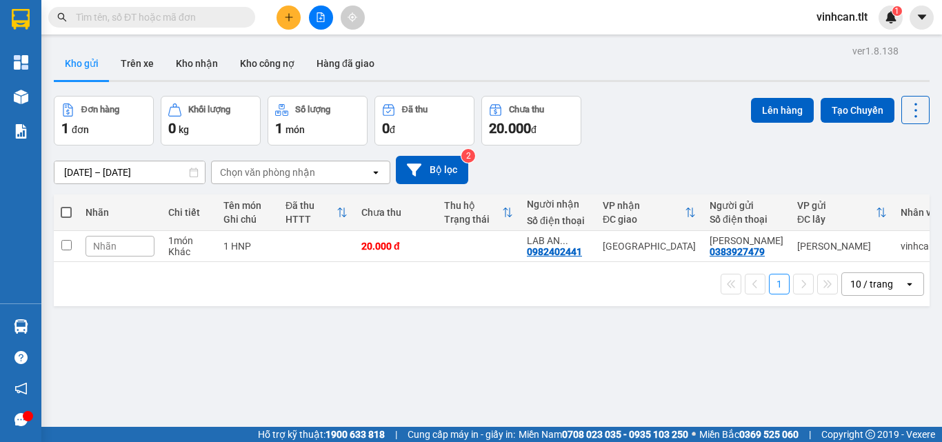
click at [221, 14] on input "text" at bounding box center [157, 17] width 163 height 15
click at [216, 14] on input "text" at bounding box center [157, 17] width 163 height 15
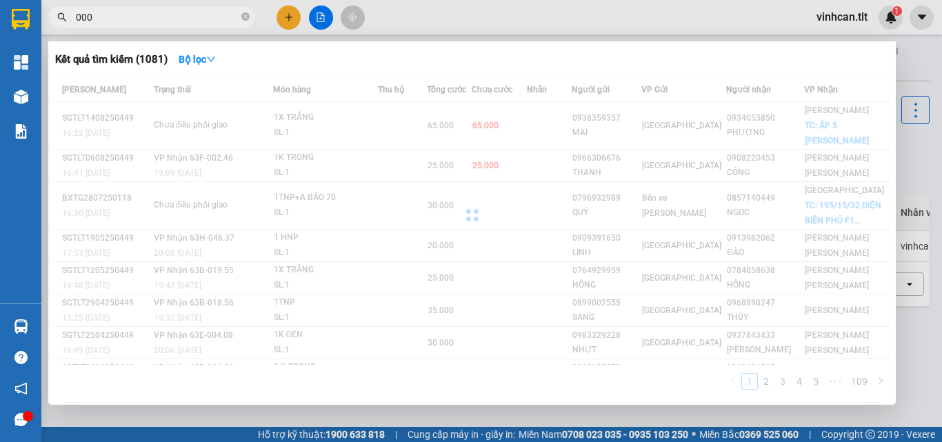
type input "0007"
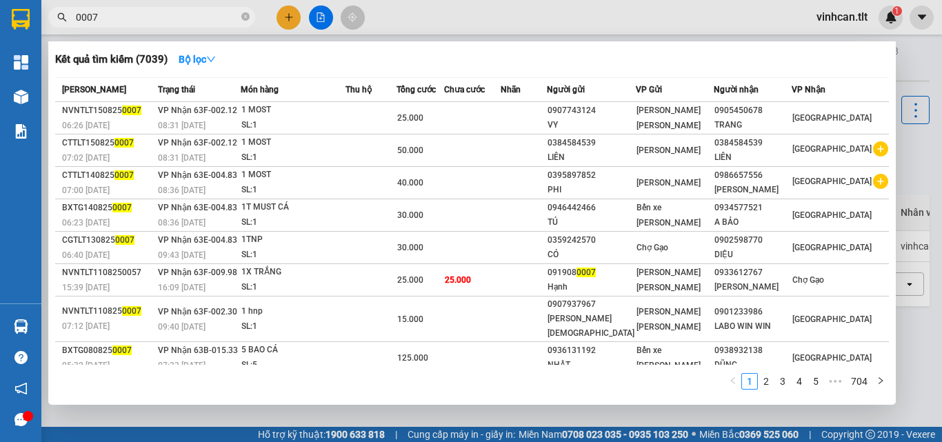
click at [247, 18] on icon "close-circle" at bounding box center [245, 16] width 8 height 8
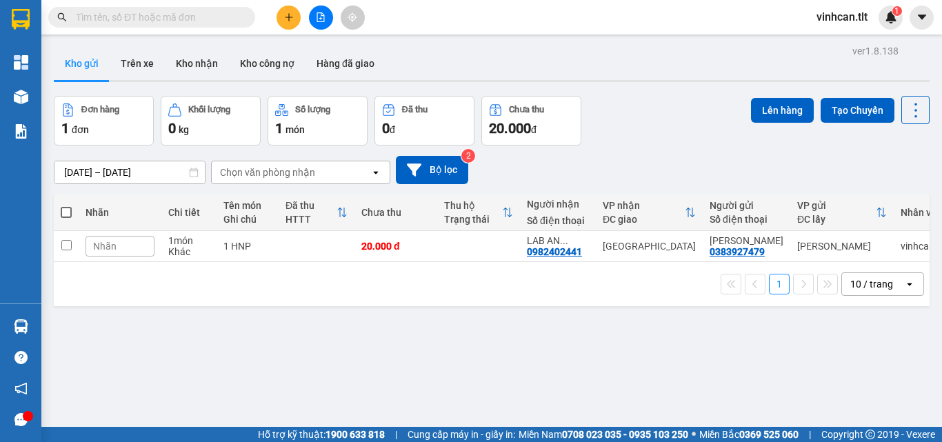
click at [186, 17] on input "text" at bounding box center [157, 17] width 163 height 15
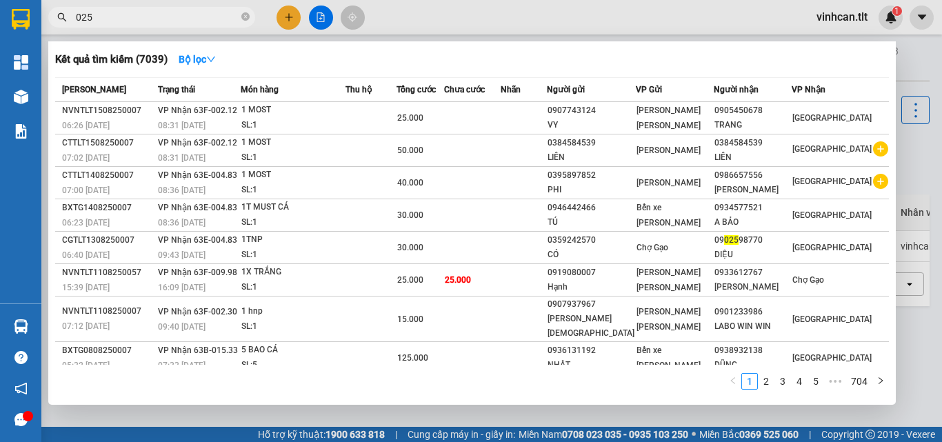
type input "0259"
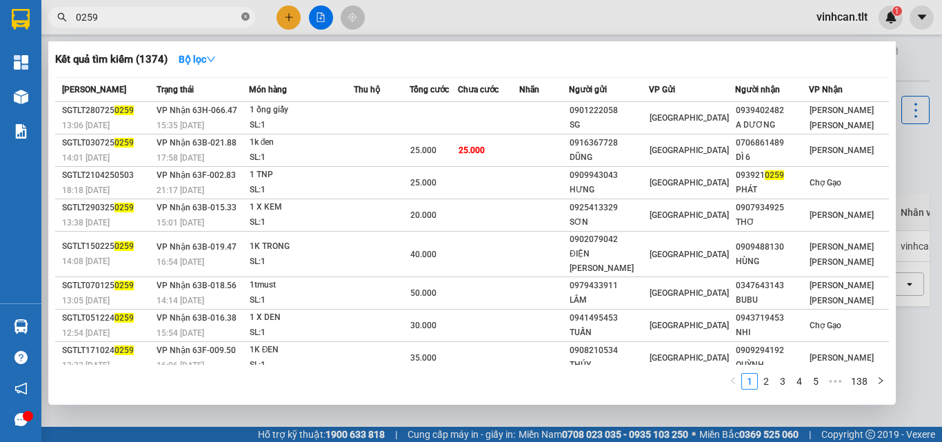
click at [245, 13] on icon "close-circle" at bounding box center [245, 16] width 8 height 8
